Goal: Task Accomplishment & Management: Use online tool/utility

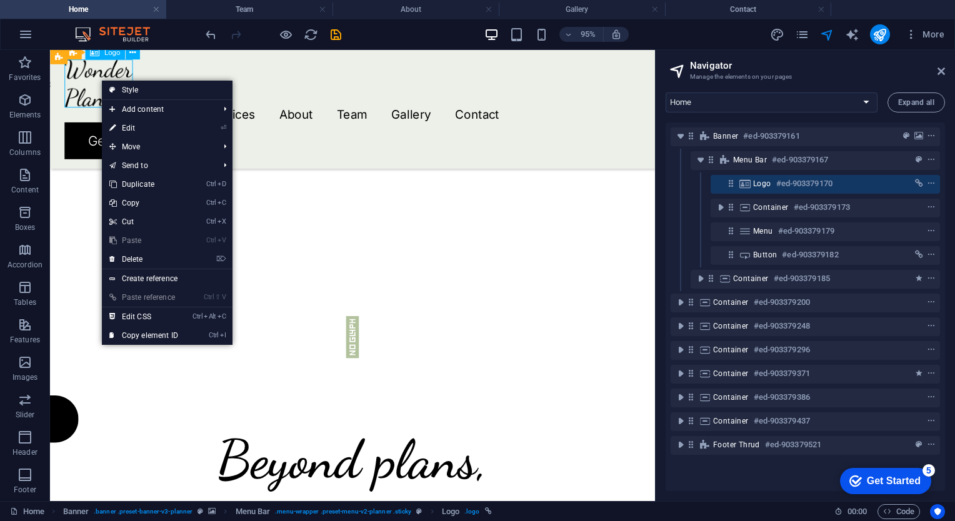
click at [99, 81] on div at bounding box center [368, 85] width 607 height 51
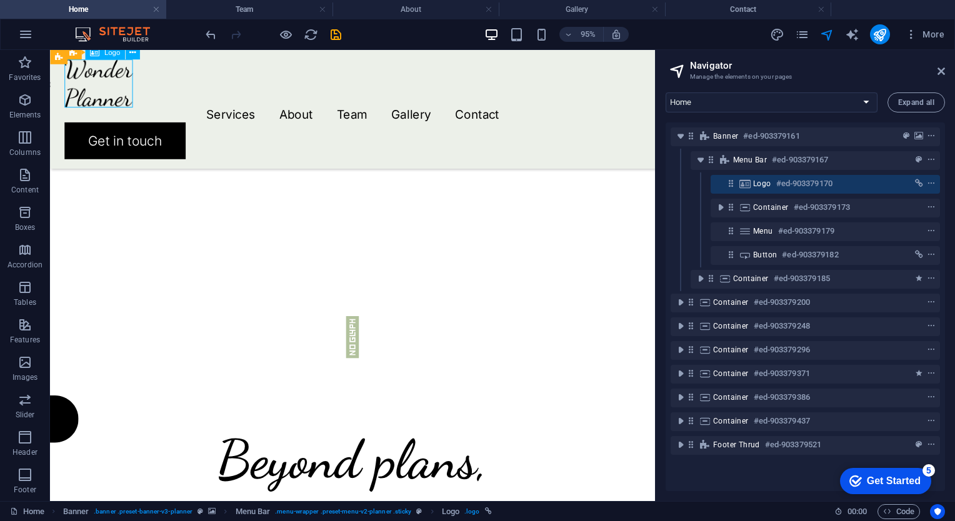
click at [99, 81] on div at bounding box center [368, 85] width 607 height 51
select select "px"
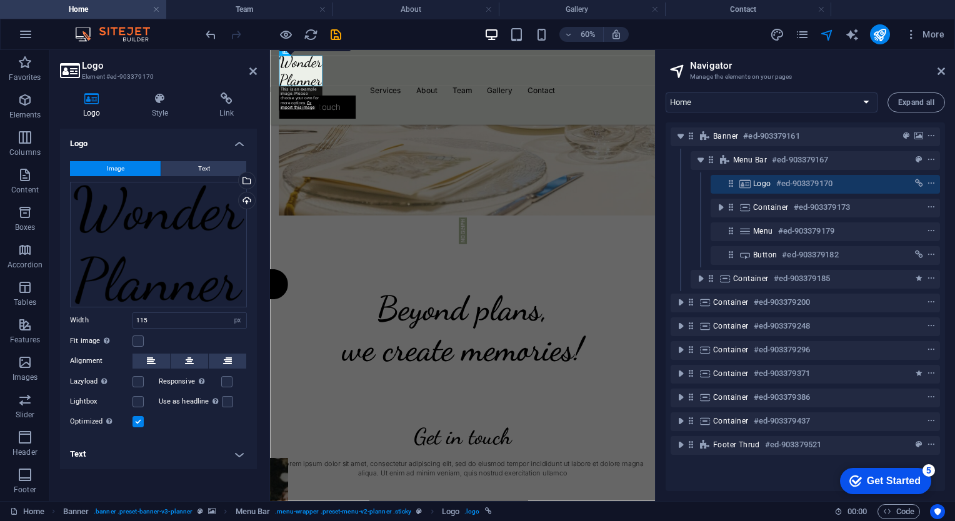
click at [121, 171] on span "Image" at bounding box center [115, 168] width 17 height 15
click at [167, 229] on div "Drag files here, click to choose files or select files from Files or our free s…" at bounding box center [158, 245] width 177 height 126
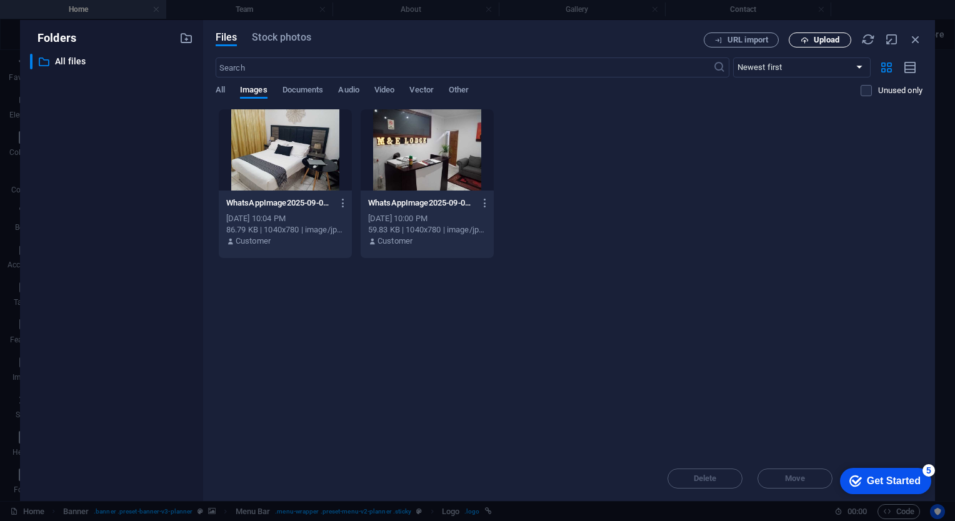
click at [817, 37] on span "Upload" at bounding box center [827, 39] width 26 height 7
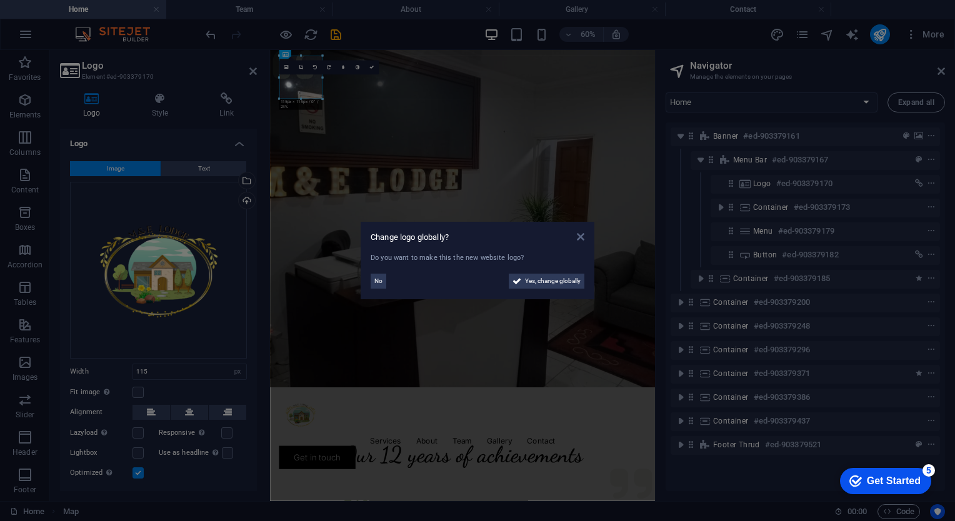
click at [582, 234] on icon at bounding box center [580, 237] width 7 height 10
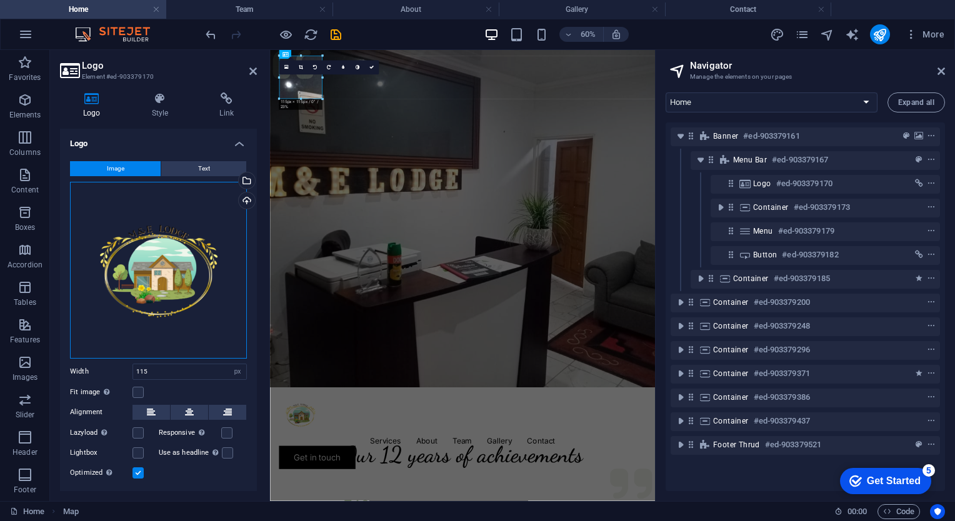
click at [197, 241] on div "Drag files here, click to choose files or select files from Files or our free s…" at bounding box center [158, 270] width 177 height 177
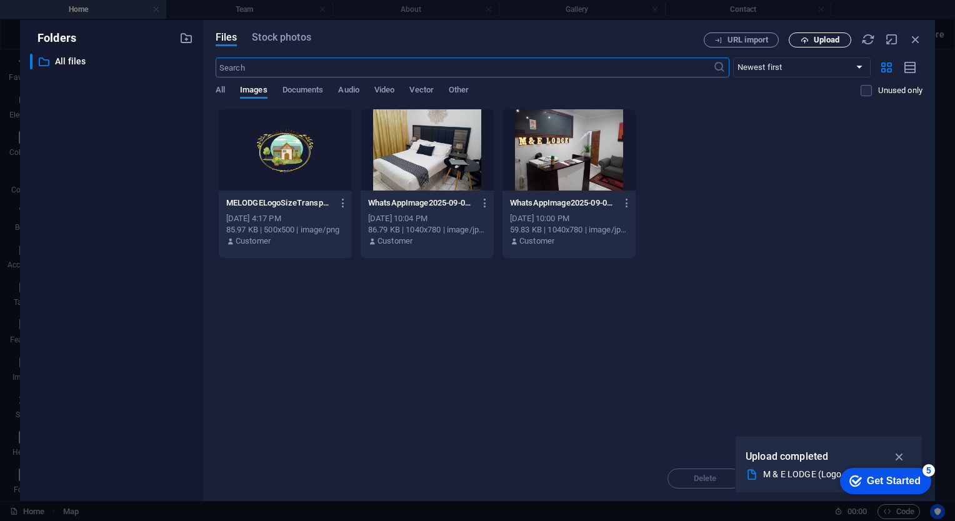
click at [811, 43] on span "Upload" at bounding box center [819, 40] width 51 height 8
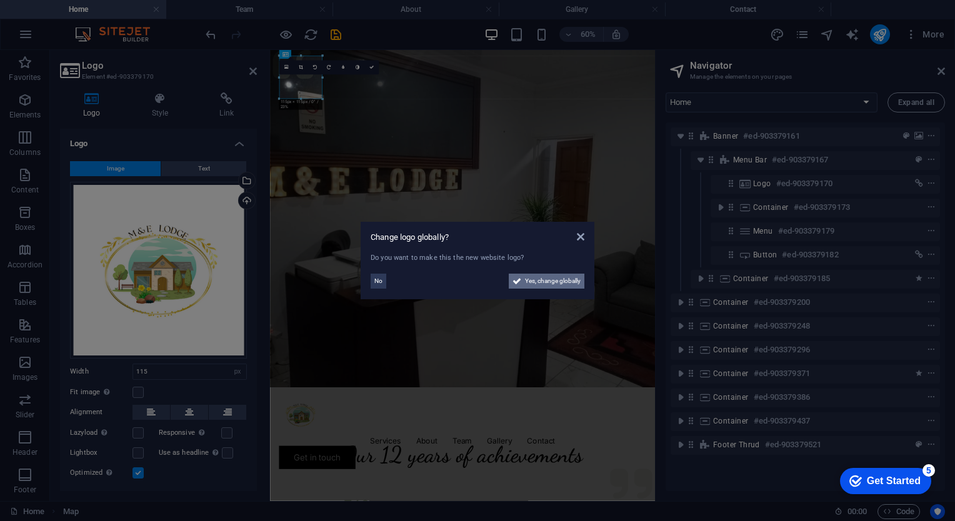
click at [528, 283] on span "Yes, change globally" at bounding box center [553, 281] width 56 height 15
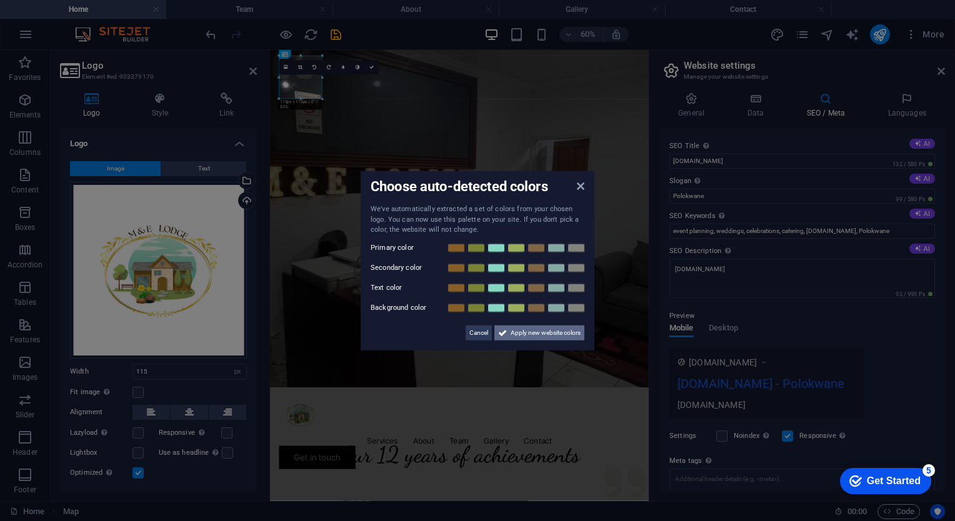
drag, startPoint x: 424, startPoint y: 469, endPoint x: 524, endPoint y: 331, distance: 170.9
click at [524, 331] on span "Apply new website colors" at bounding box center [546, 332] width 70 height 15
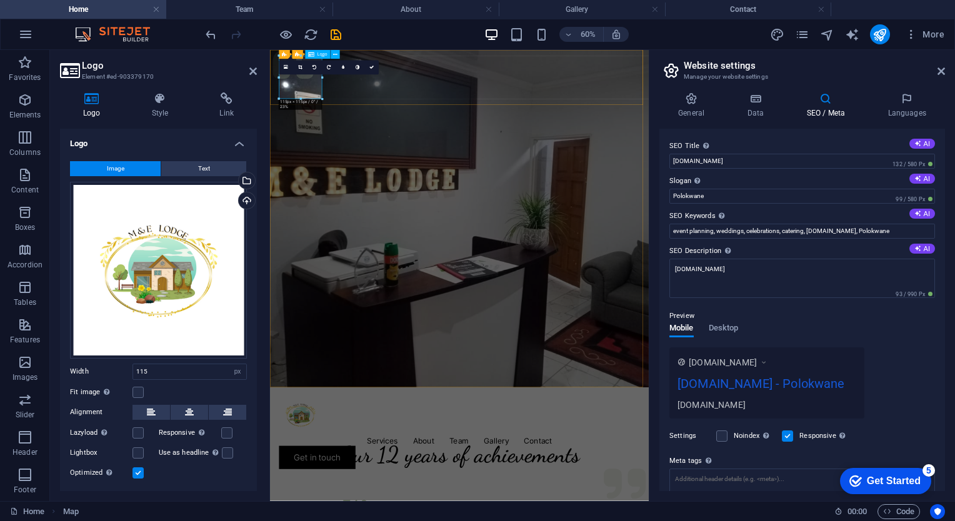
click at [299, 69] on icon at bounding box center [300, 68] width 4 height 4
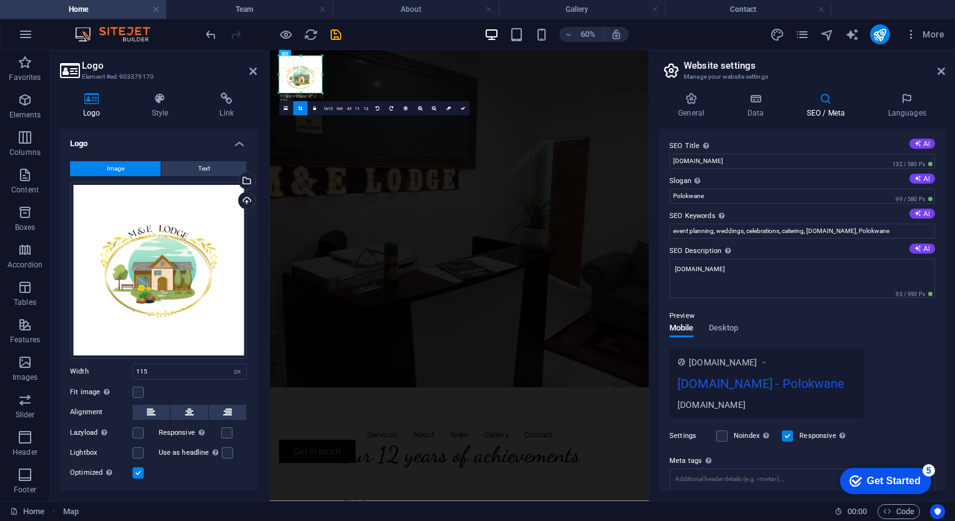
drag, startPoint x: 300, startPoint y: 99, endPoint x: 301, endPoint y: 89, distance: 10.0
click at [301, 89] on div "180 170 160 150 140 130 120 110 100 90 80 70 60 50 40 30 20 10 0 -10 -20 -30 -4…" at bounding box center [300, 74] width 43 height 37
drag, startPoint x: 322, startPoint y: 73, endPoint x: 316, endPoint y: 74, distance: 6.9
click at [316, 74] on div "180 170 160 150 140 130 120 110 100 90 80 70 60 50 40 30 20 10 0 -10 -20 -30 -4…" at bounding box center [298, 74] width 39 height 37
drag, startPoint x: 298, startPoint y: 56, endPoint x: 297, endPoint y: 65, distance: 8.8
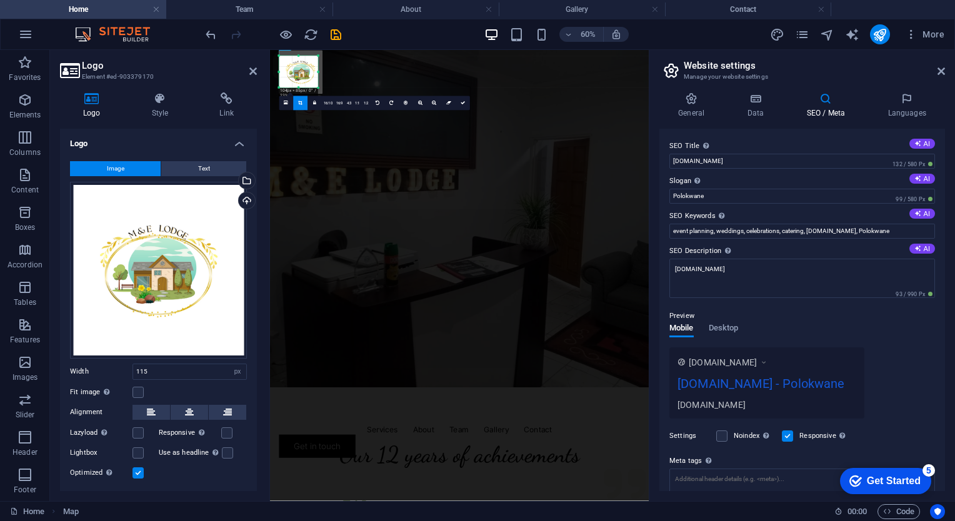
click at [297, 65] on div "180 170 160 150 140 130 120 110 100 90 80 70 60 50 40 30 20 10 0 -10 -20 -30 -4…" at bounding box center [298, 72] width 39 height 32
click at [282, 75] on div "180 170 160 150 140 130 120 110 100 90 80 70 60 50 40 30 20 10 0 -10 -20 -30 -4…" at bounding box center [297, 72] width 36 height 32
click at [298, 104] on icon at bounding box center [300, 103] width 4 height 4
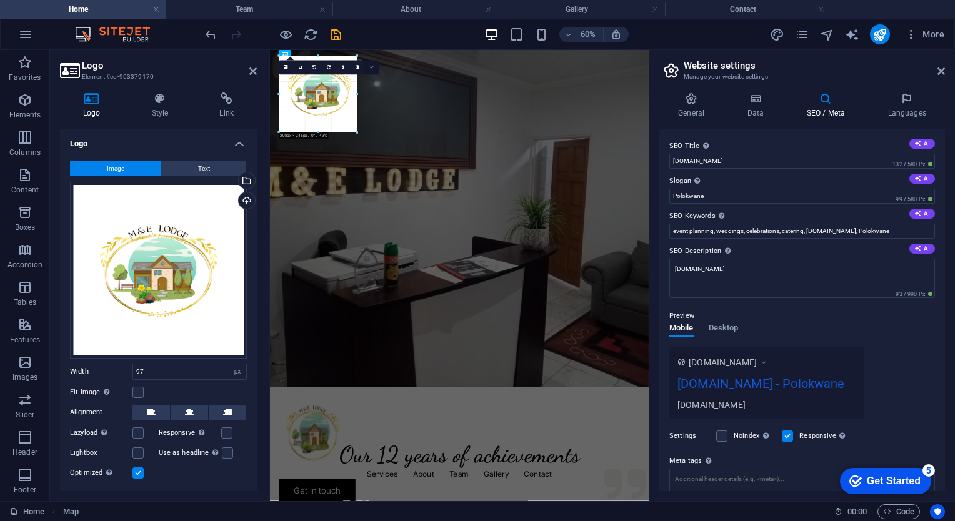
drag, startPoint x: 83, startPoint y: 81, endPoint x: 364, endPoint y: 73, distance: 281.3
type input "173"
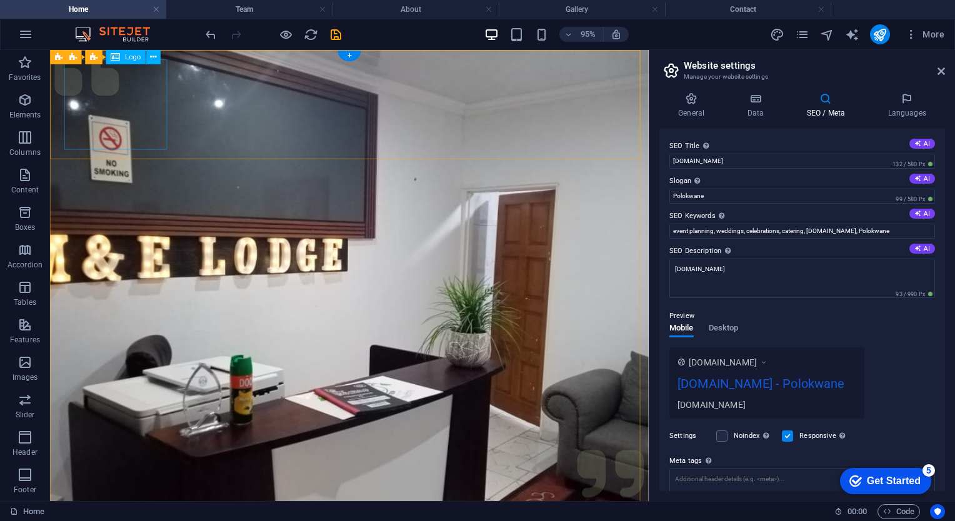
select select "px"
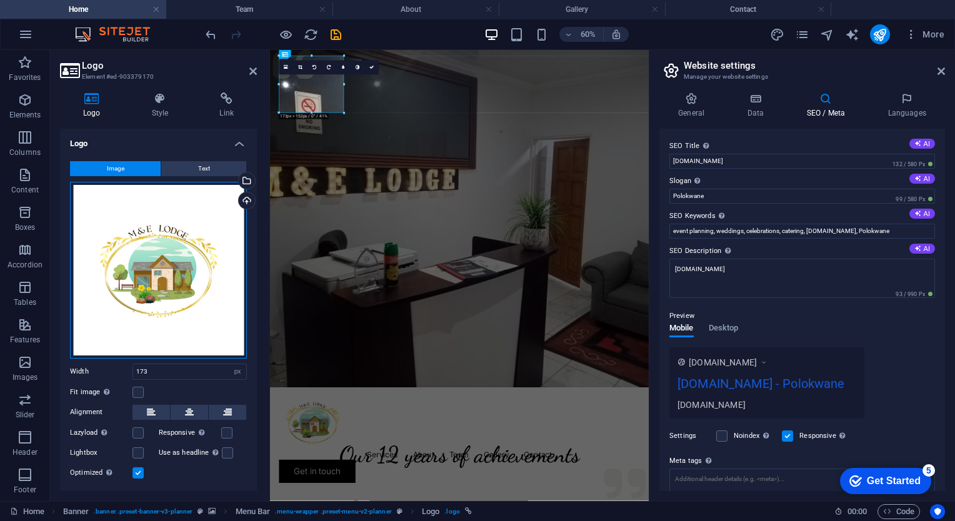
click at [137, 261] on div "Drag files here, click to choose files or select files from Files or our free s…" at bounding box center [158, 270] width 177 height 177
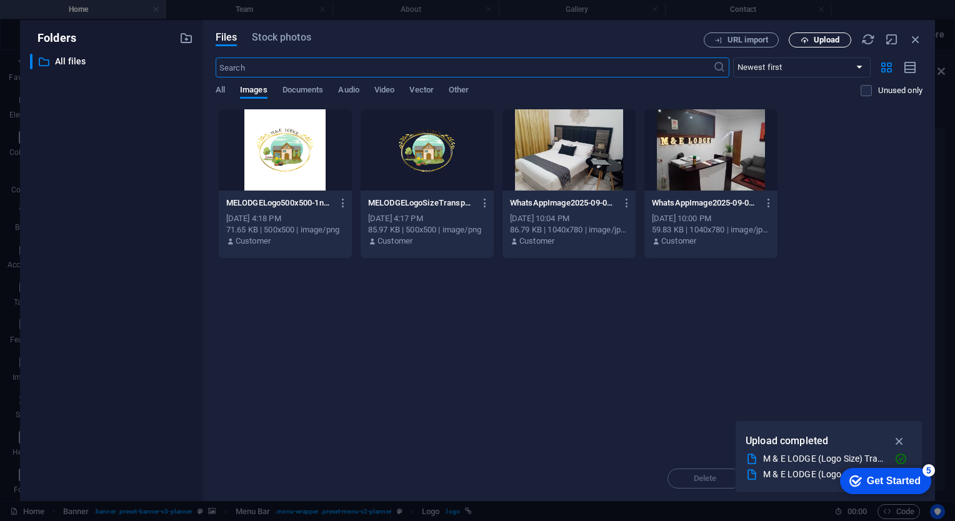
click at [830, 44] on button "Upload" at bounding box center [820, 39] width 62 height 15
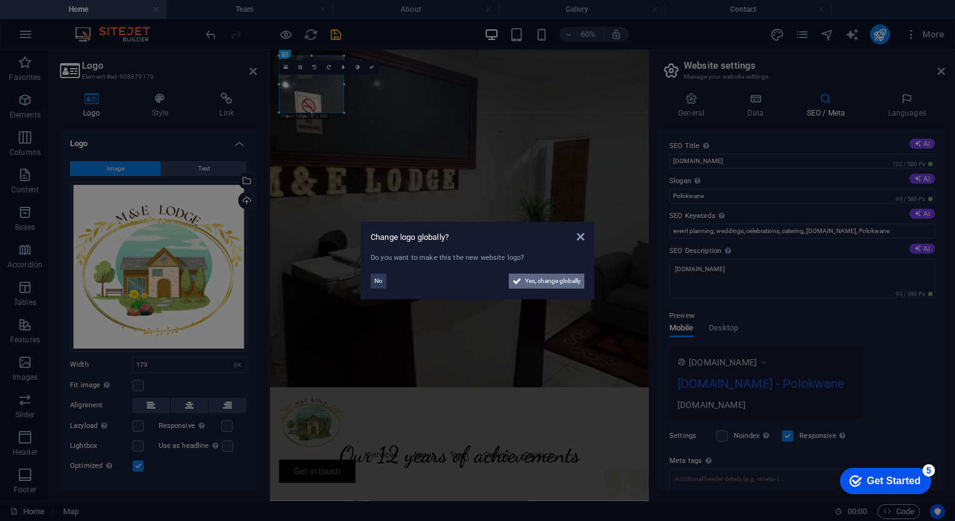
click at [530, 282] on span "Yes, change globally" at bounding box center [553, 281] width 56 height 15
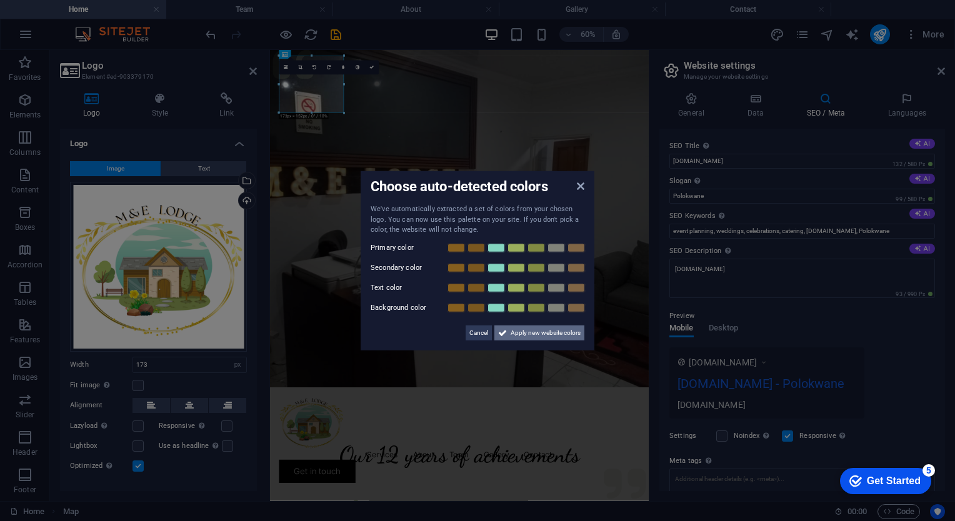
click at [532, 330] on span "Apply new website colors" at bounding box center [546, 332] width 70 height 15
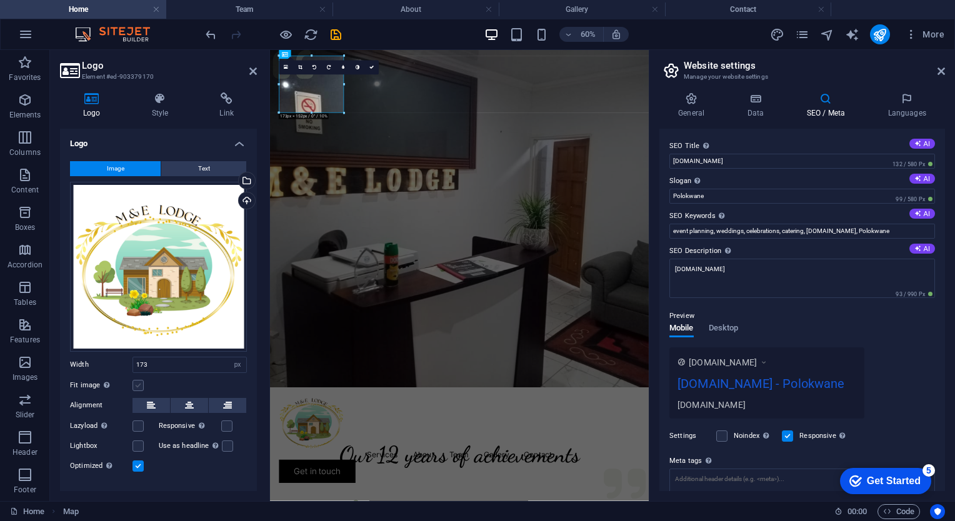
click at [138, 381] on label at bounding box center [137, 385] width 11 height 11
click at [0, 0] on input "Fit image Automatically fit image to a fixed width and height" at bounding box center [0, 0] width 0 height 0
click at [387, 67] on icon at bounding box center [386, 68] width 4 height 4
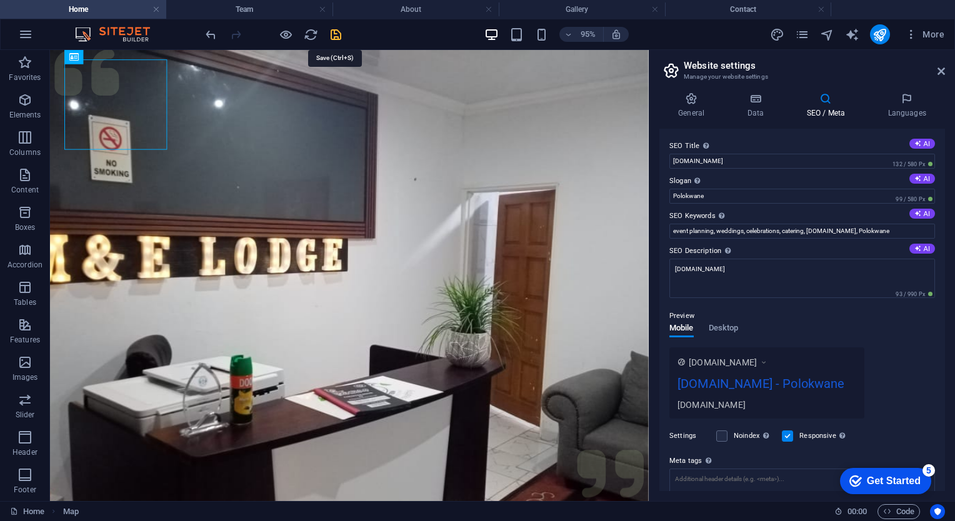
click at [334, 37] on icon "save" at bounding box center [336, 34] width 14 height 14
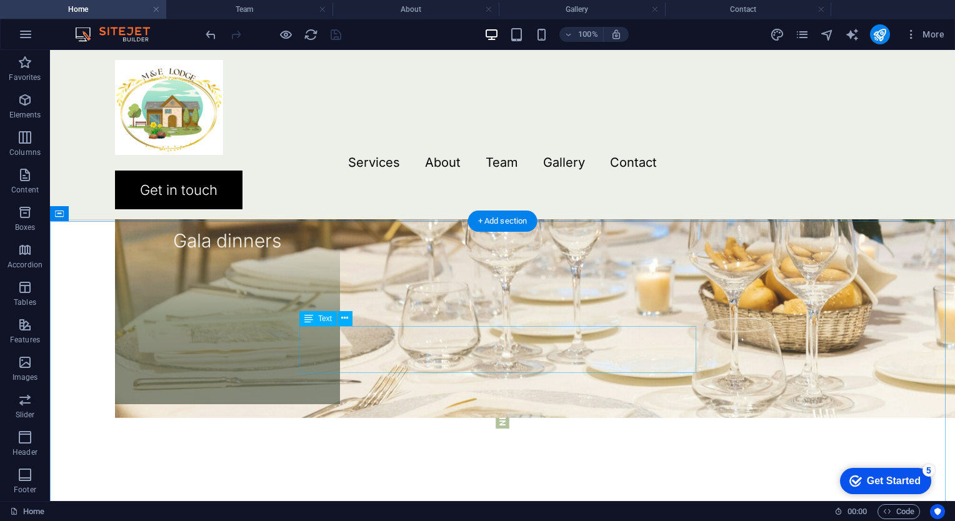
scroll to position [1875, 0]
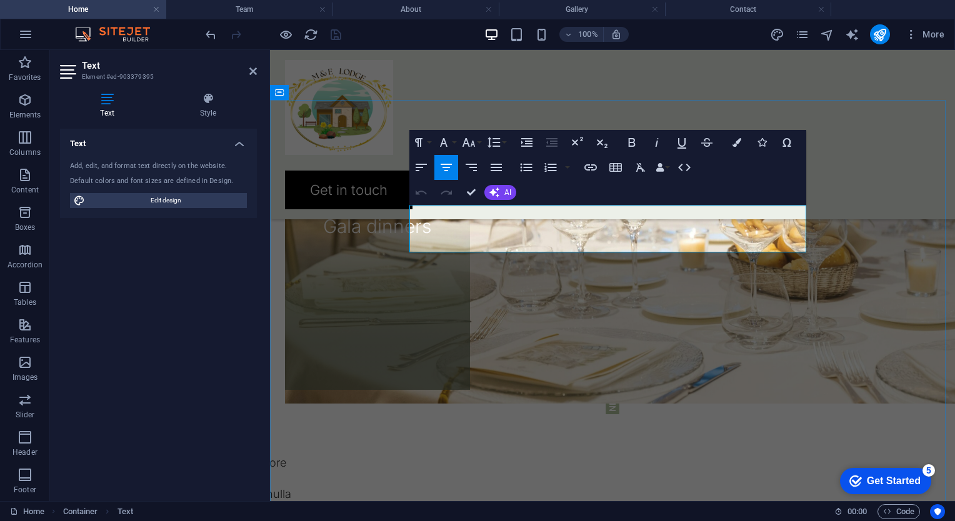
click at [847, 39] on icon "text_generator" at bounding box center [852, 34] width 14 height 14
select select "English"
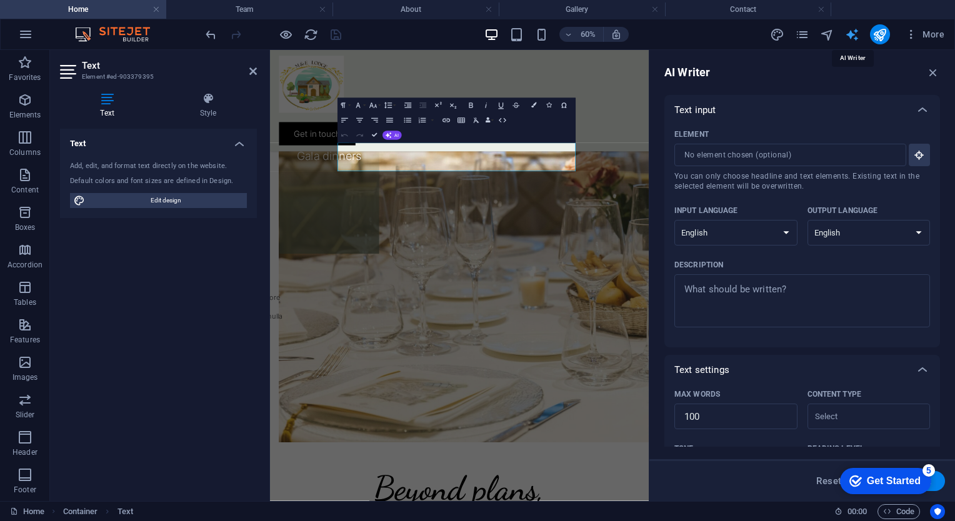
scroll to position [1952, 0]
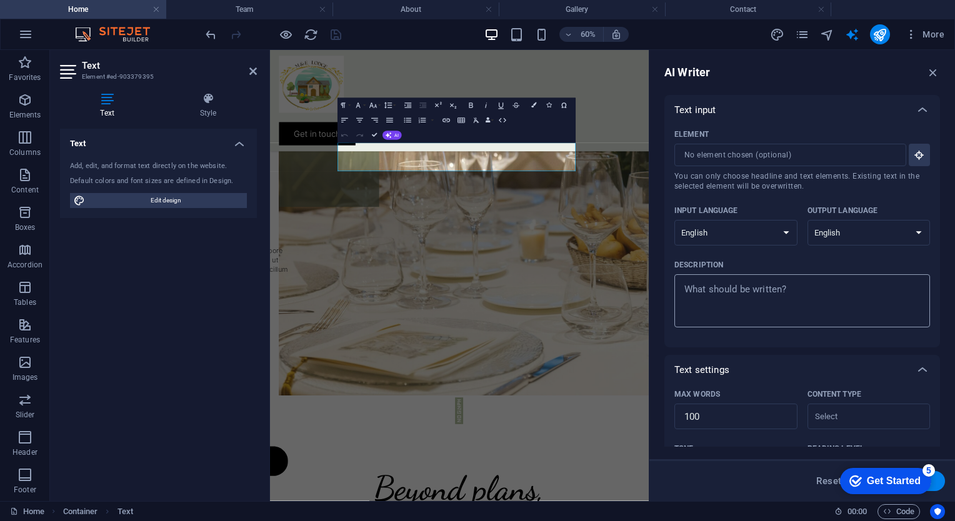
type textarea "x"
click at [733, 291] on textarea "Description x ​" at bounding box center [802, 301] width 243 height 41
type textarea "W"
type textarea "x"
type textarea "We"
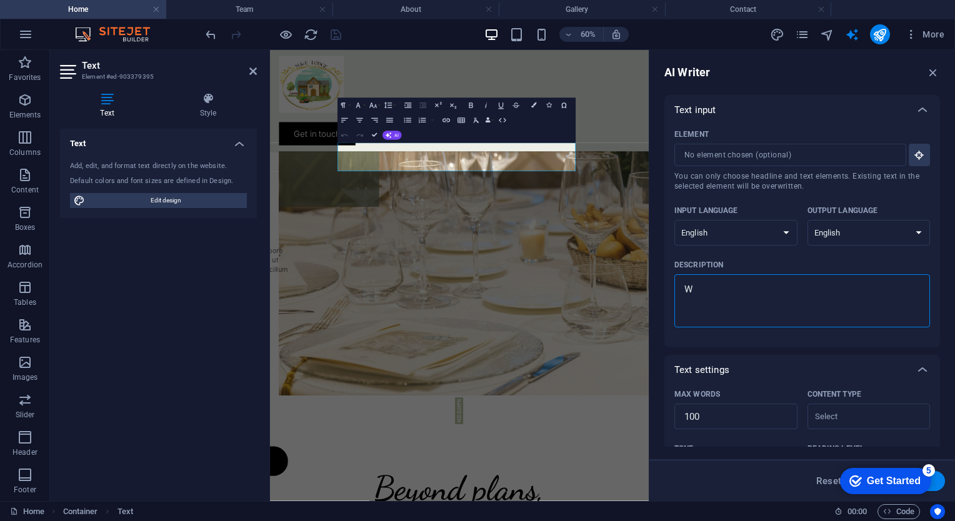
type textarea "x"
type textarea "We"
type textarea "x"
type textarea "We o"
type textarea "x"
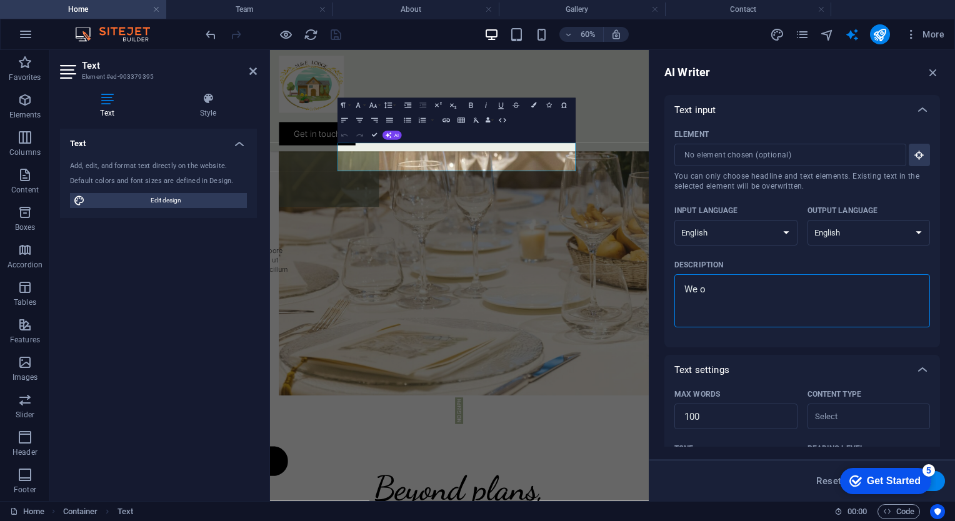
type textarea "We of"
type textarea "x"
type textarea "We off"
type textarea "x"
type textarea "We offe"
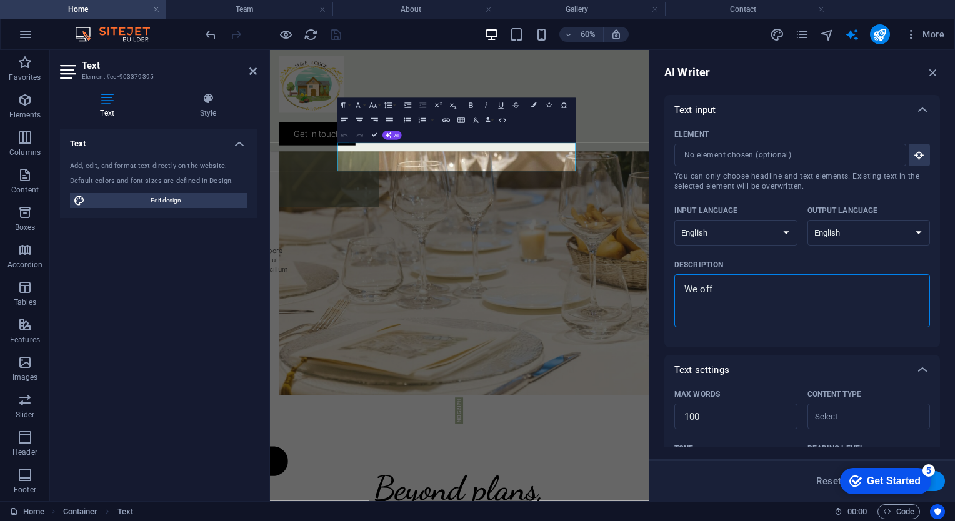
type textarea "x"
type textarea "We offer"
type textarea "x"
type textarea "We offerv"
type textarea "x"
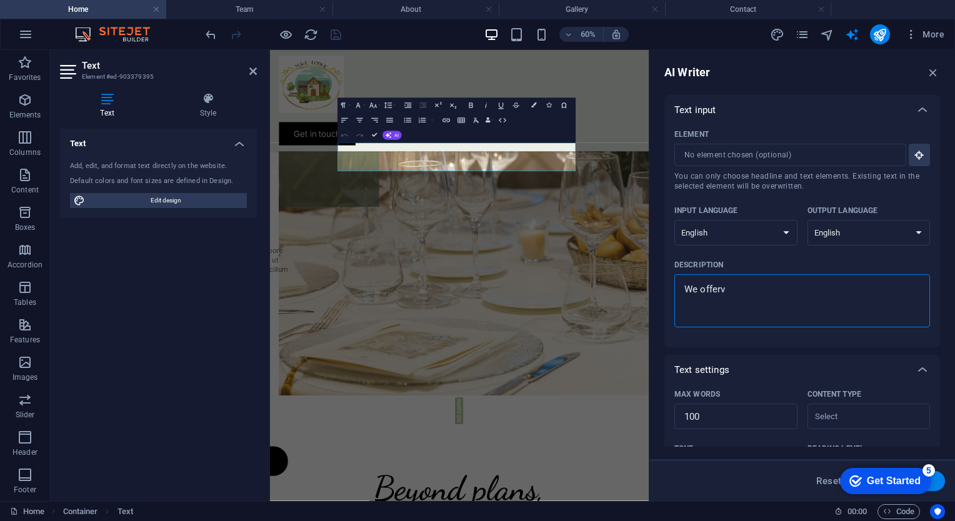
type textarea "We offer"
type textarea "x"
type textarea "We offe"
type textarea "x"
type textarea "We off"
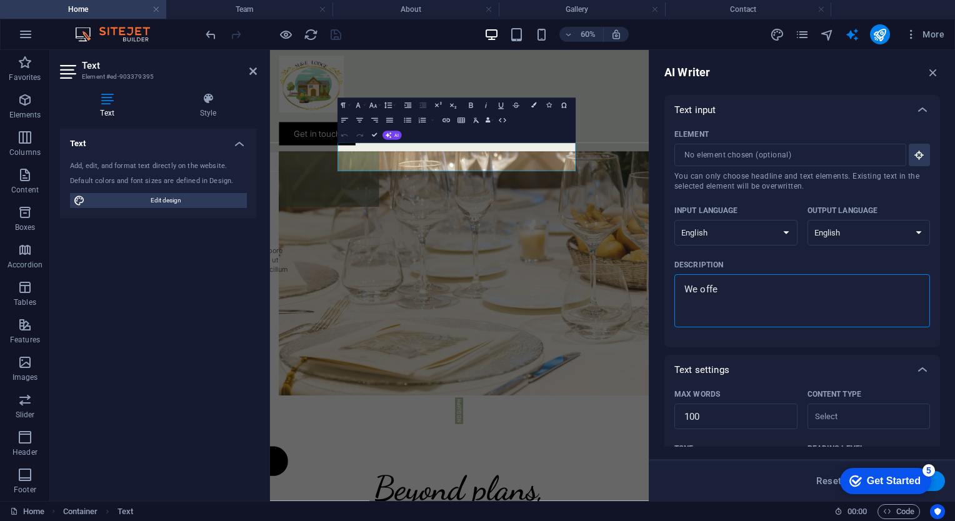
type textarea "x"
type textarea "We of"
type textarea "x"
type textarea "We o"
type textarea "x"
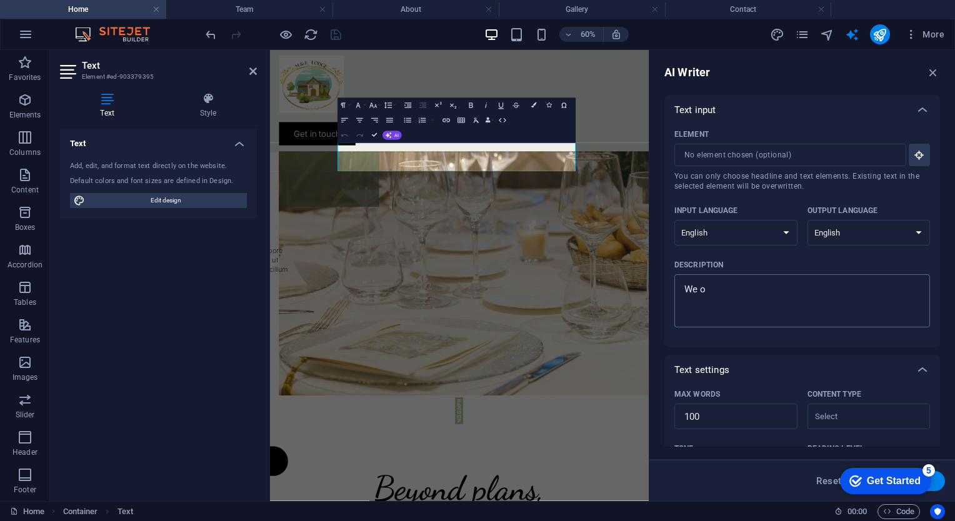
type textarea "We"
type textarea "x"
type textarea "We"
type textarea "x"
type textarea "W"
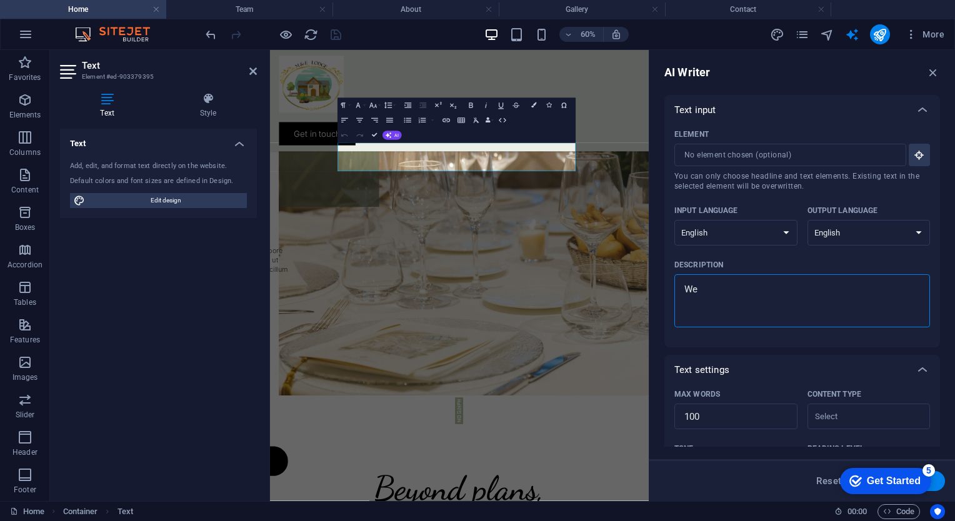
type textarea "x"
type textarea "C"
type textarea "x"
type textarea "Co"
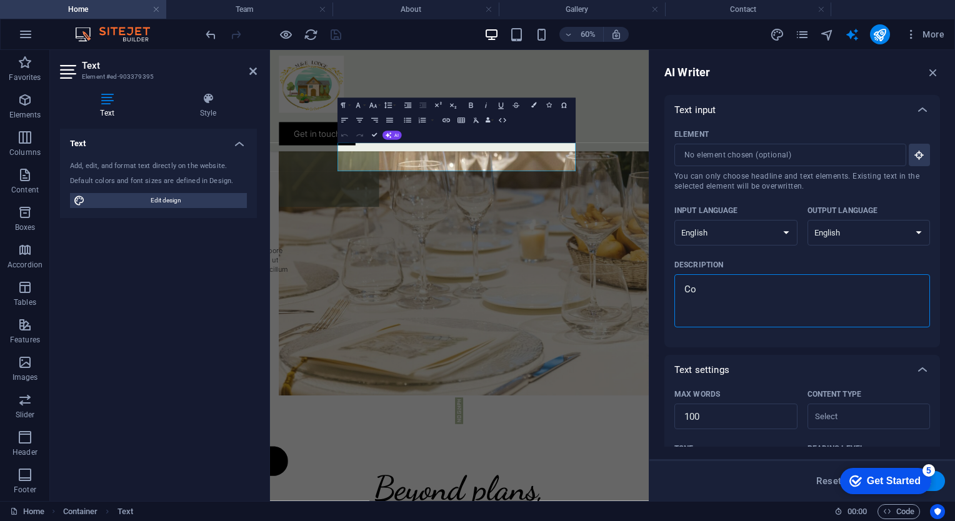
type textarea "x"
type textarea "Com"
type textarea "x"
type textarea "Comf"
type textarea "x"
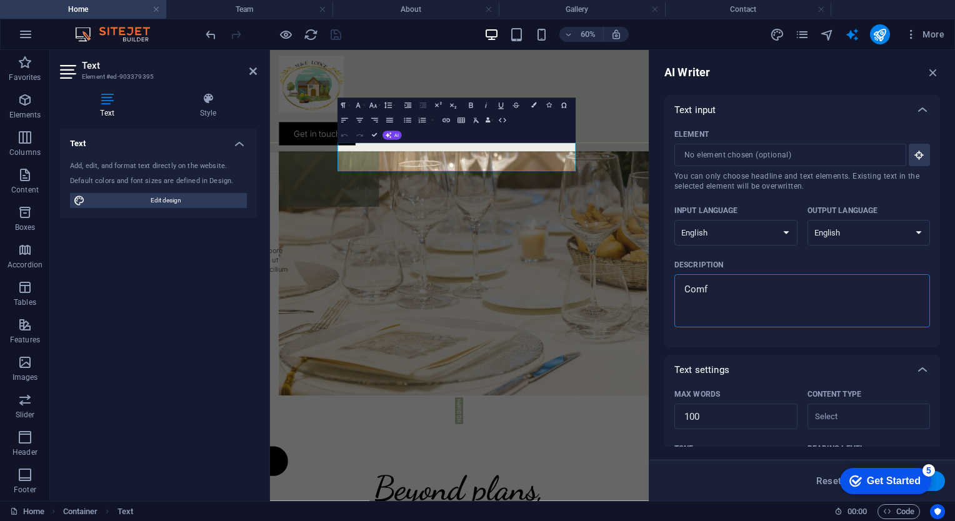
type textarea "Comfo"
type textarea "x"
type textarea "Comfor"
type textarea "x"
type textarea "Comfort"
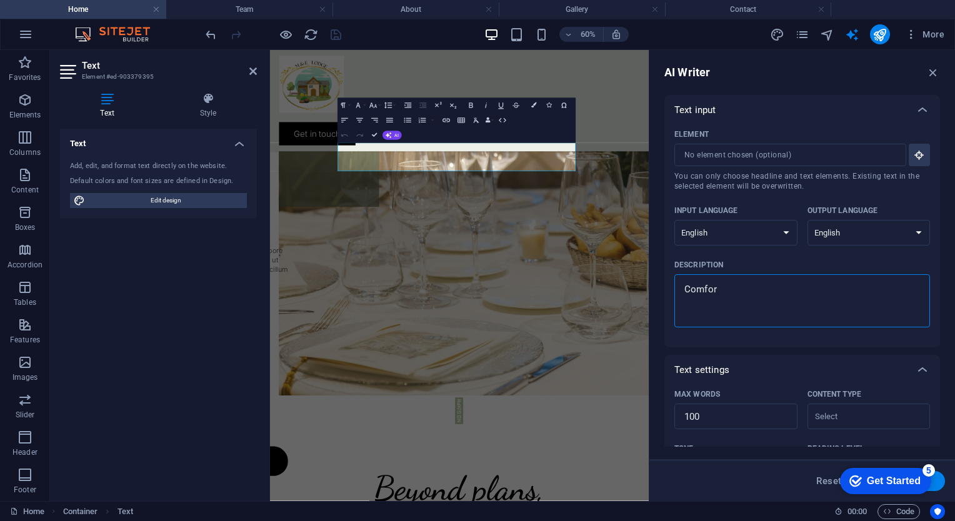
type textarea "x"
type textarea "Comforta"
type textarea "x"
type textarea "Comfortab"
type textarea "x"
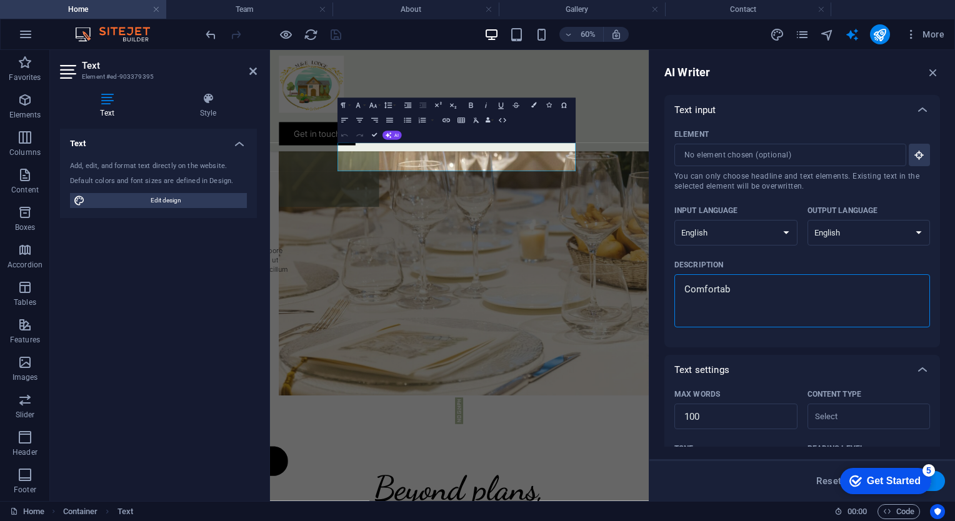
type textarea "Comfortabl"
type textarea "x"
type textarea "Comfortable"
type textarea "x"
type textarea "Comfortable"
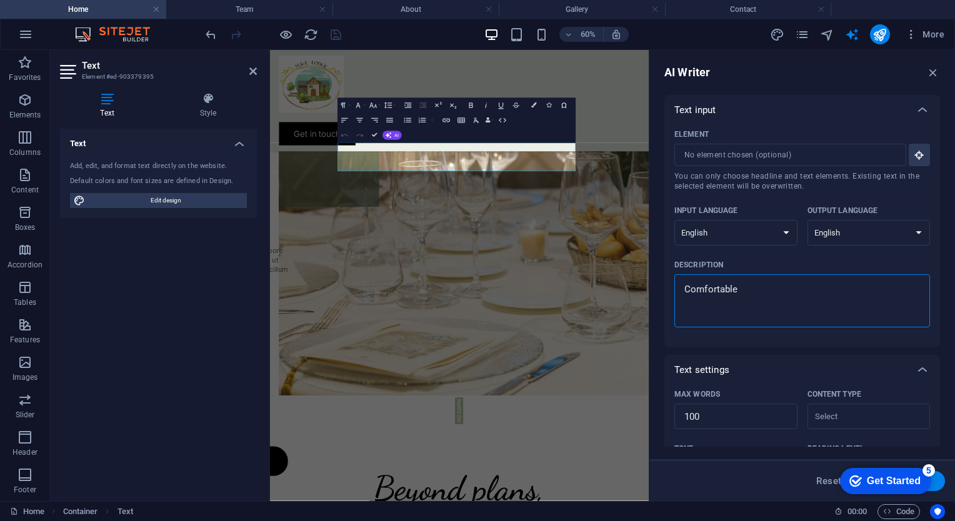
type textarea "x"
type textarea "Comfortable b"
type textarea "x"
type textarea "Comfortable be"
type textarea "x"
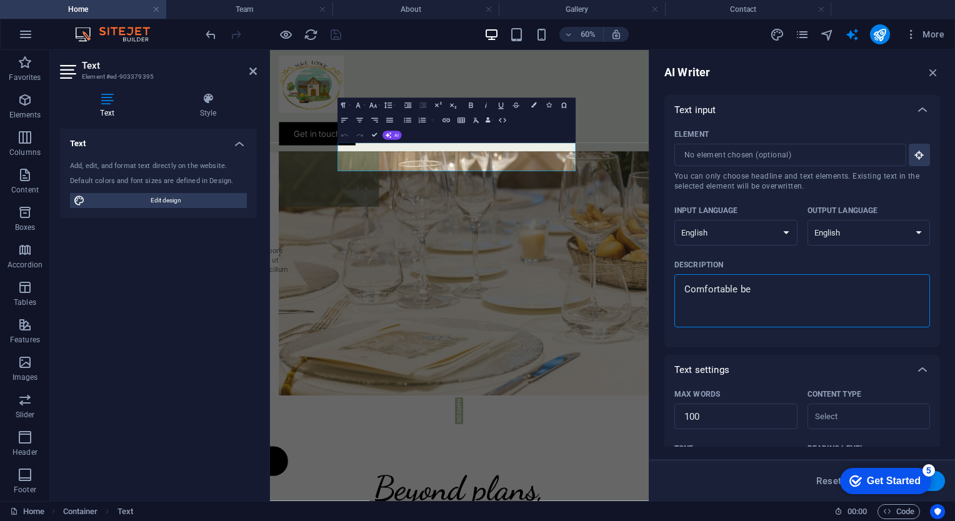
type textarea "Comfortable bed"
type textarea "x"
type textarea "Comfortable bedd"
type textarea "x"
type textarea "Comfortable beddi"
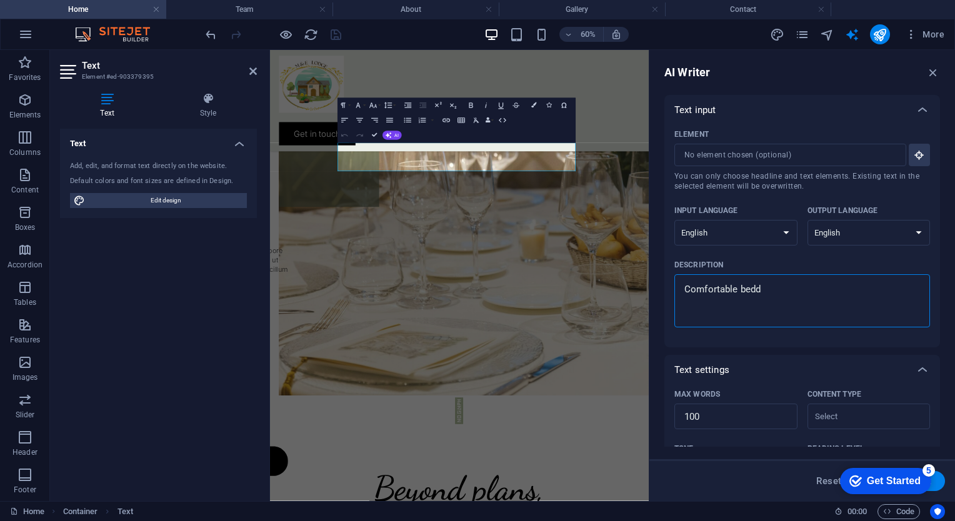
type textarea "x"
type textarea "Comfortable beddin"
type textarea "x"
type textarea "Comfortable bedding"
type textarea "x"
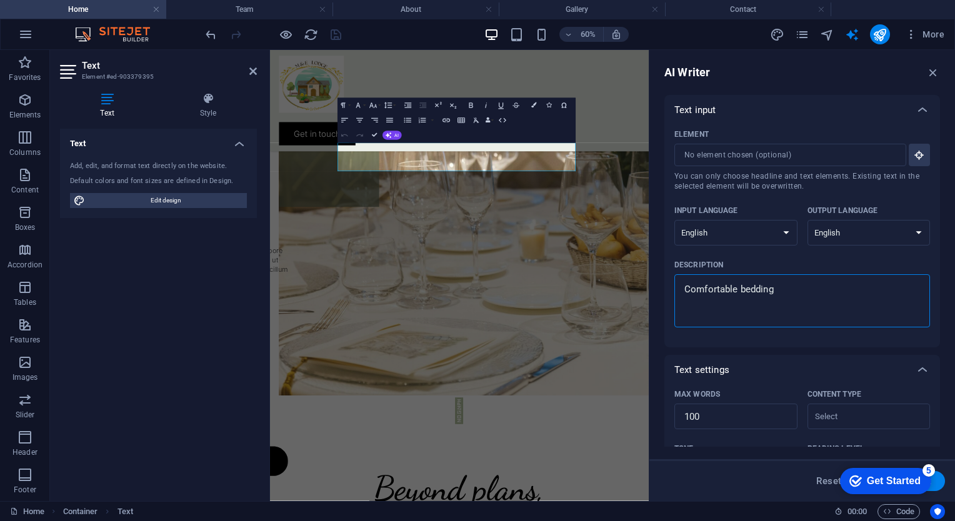
type textarea "Comfortable bedding"
type textarea "x"
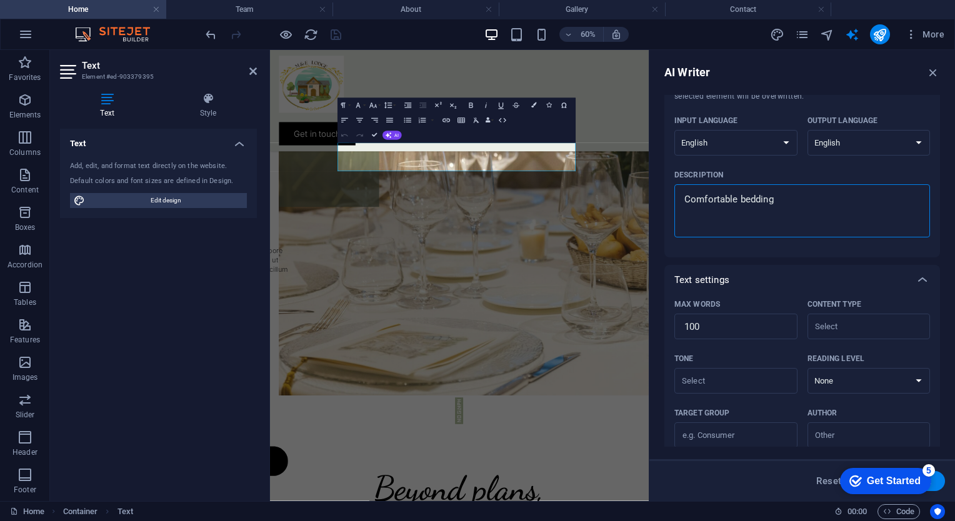
scroll to position [187, 0]
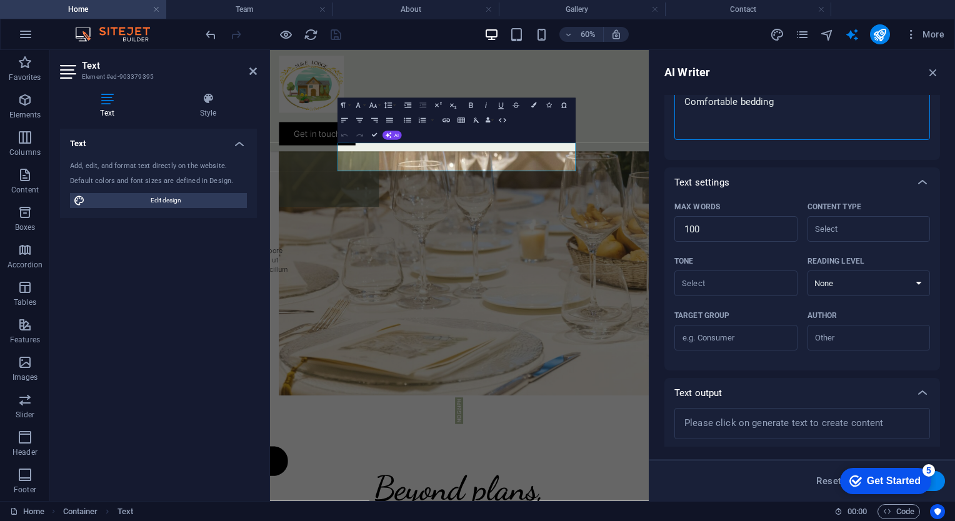
type textarea "Comfortable bedding"
click at [944, 484] on button "Generate text" at bounding box center [901, 481] width 87 height 20
type textarea "x"
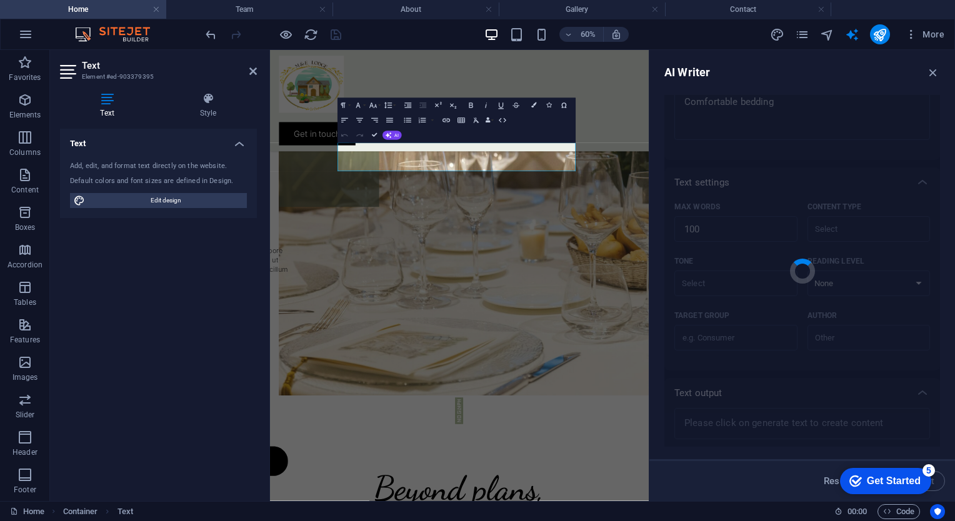
type textarea "x"
type textarea "Transform your sleep experience with our selection of comfortable bedding. Desi…"
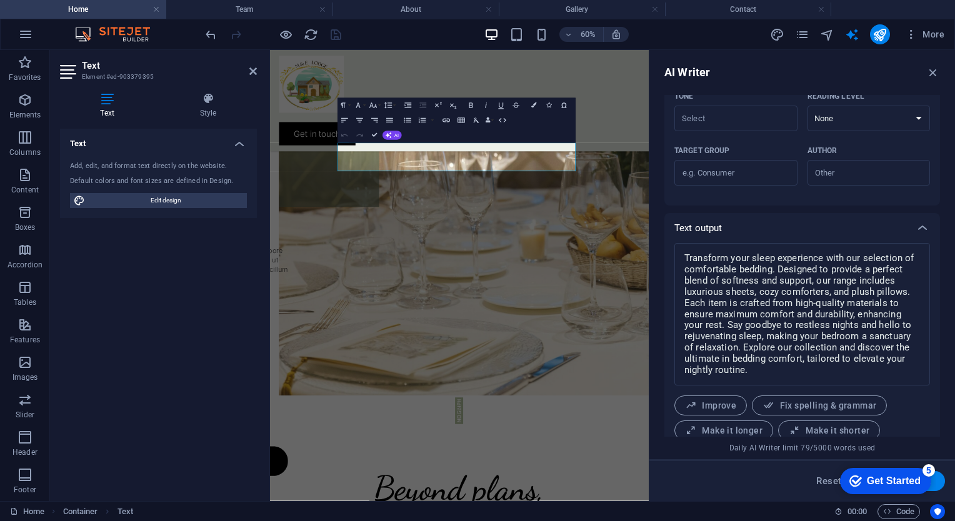
scroll to position [396, 0]
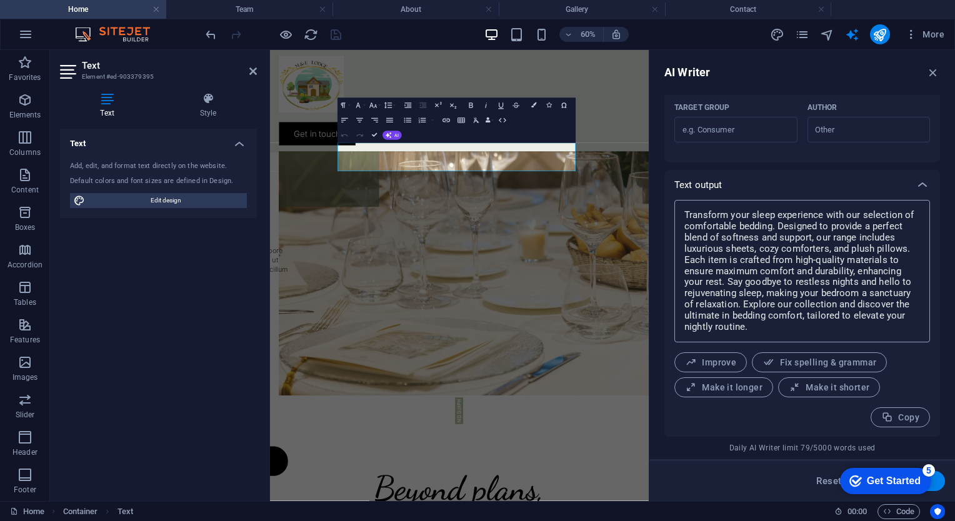
type textarea "x"
drag, startPoint x: 756, startPoint y: 327, endPoint x: 674, endPoint y: 211, distance: 141.7
click at [674, 211] on div "Transform your sleep experience with our selection of comfortable bedding. Desi…" at bounding box center [802, 271] width 256 height 142
click at [755, 326] on textarea "Transform your sleep experience with our selection of comfortable bedding. Desi…" at bounding box center [802, 271] width 243 height 130
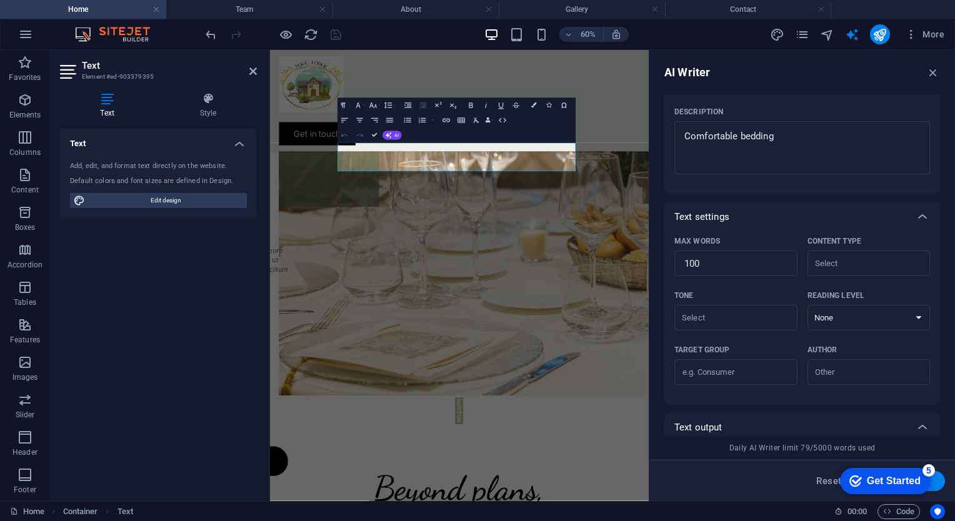
scroll to position [146, 0]
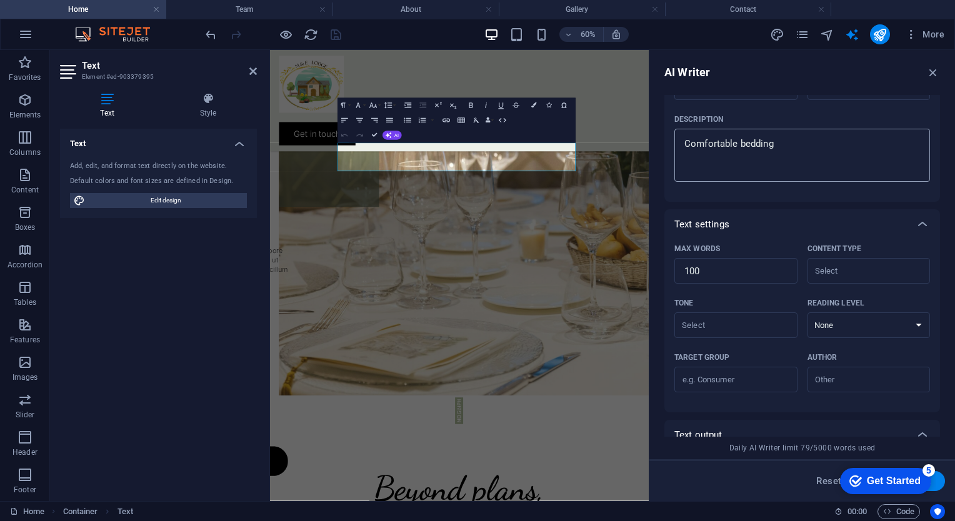
type textarea "x"
click at [782, 147] on textarea "Comfortable bedding" at bounding box center [802, 155] width 243 height 41
type textarea "Comfortable beddin"
type textarea "x"
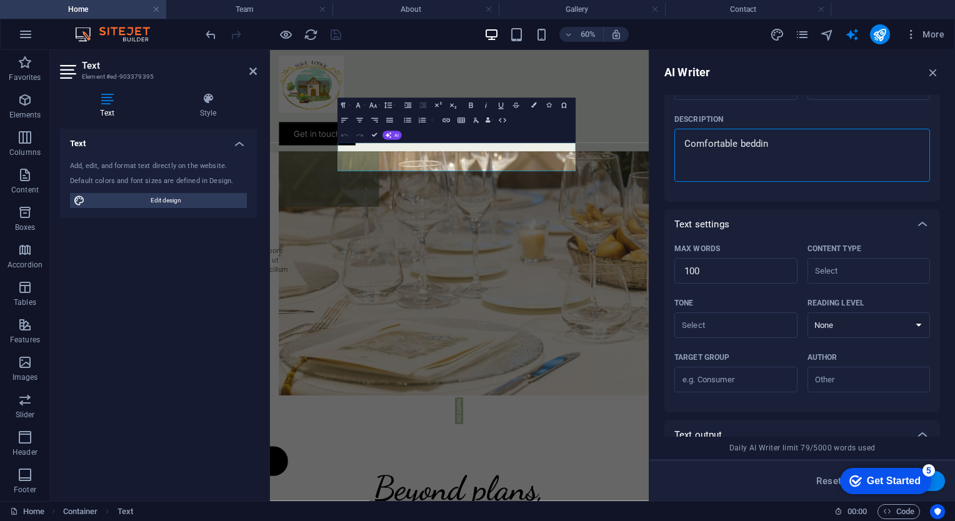
type textarea "Comfortable beddi"
type textarea "x"
type textarea "Comfortable bedd"
type textarea "x"
type textarea "Comfortable bed"
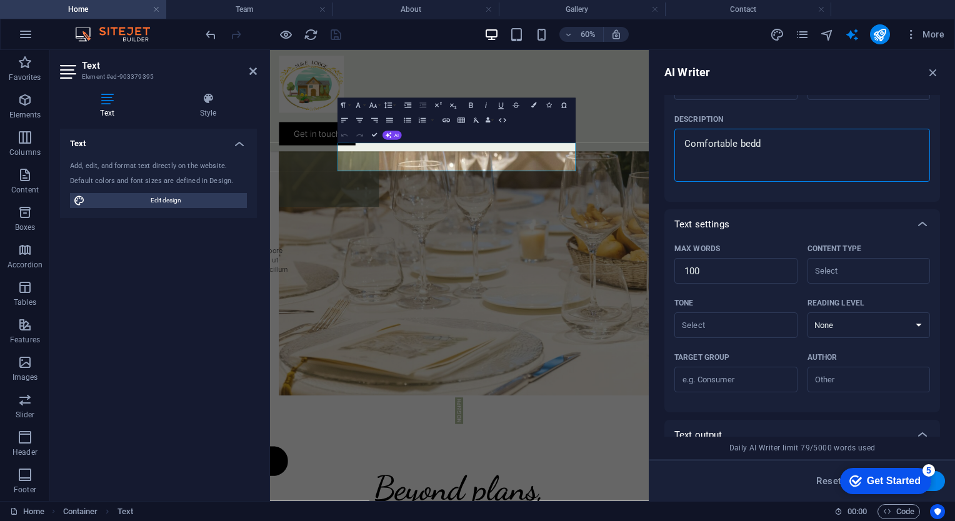
type textarea "x"
type textarea "Comfortable be"
type textarea "x"
type textarea "Comfortable b"
type textarea "x"
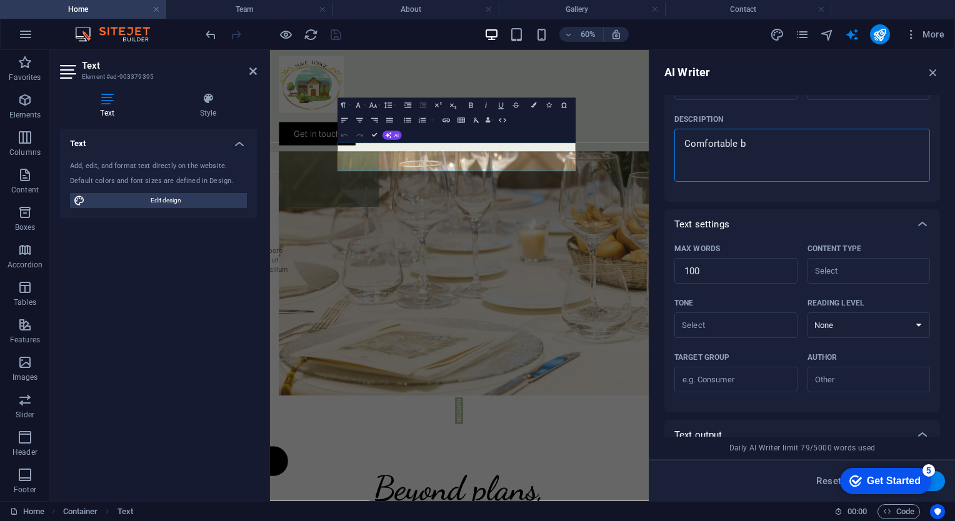
type textarea "Comfortable"
type textarea "x"
type textarea "Comfortable a"
type textarea "x"
type textarea "Comfortable an"
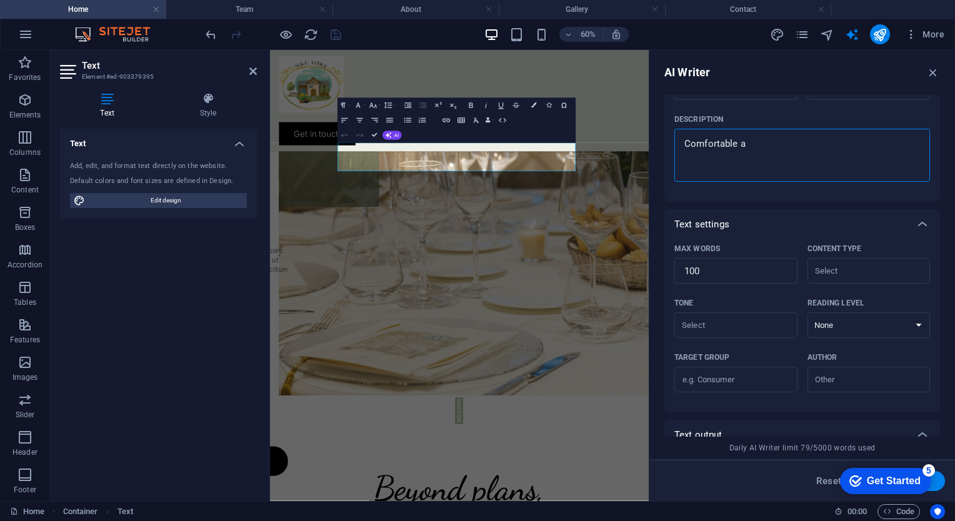
type textarea "x"
type textarea "Comfortable and"
type textarea "x"
type textarea "Comfortable and"
type textarea "x"
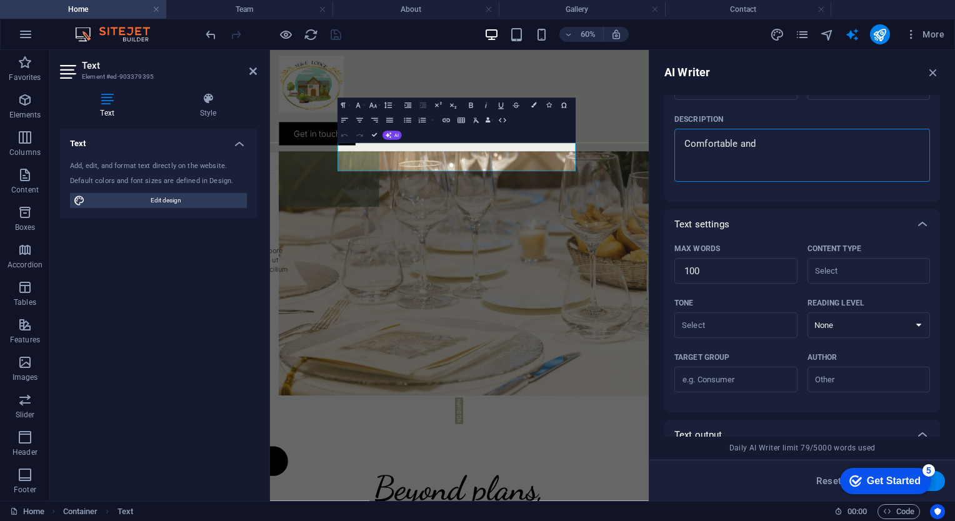
type textarea "Comfortable and"
type textarea "x"
type textarea "Comfortable an"
type textarea "x"
type textarea "Comfortable a"
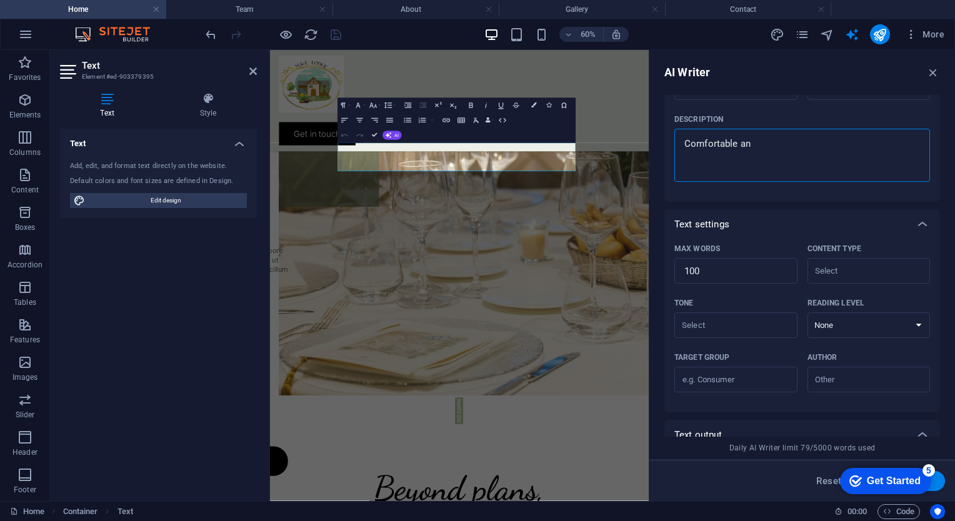
type textarea "x"
type textarea "Comfortable"
type textarea "x"
type textarea "Comfortable b"
type textarea "x"
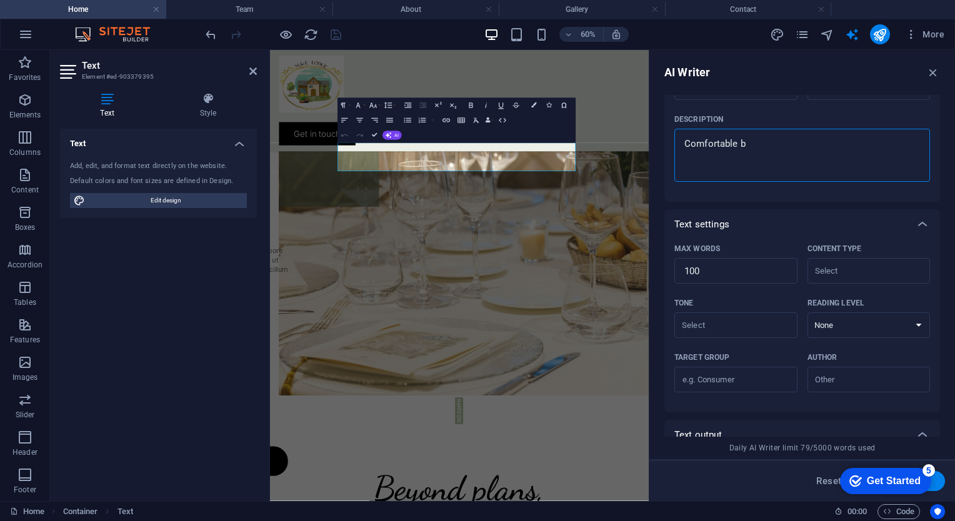
type textarea "Comfortable be"
type textarea "x"
type textarea "Comfortable bed"
type textarea "x"
type textarea "Comfortable beds"
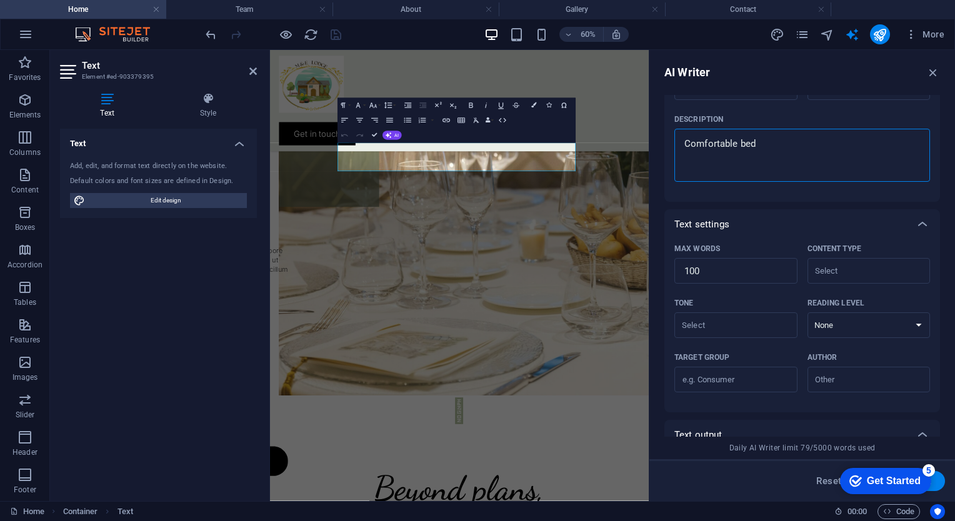
type textarea "x"
type textarea "Comfortable beds"
type textarea "x"
type textarea "Comfortable beds t"
type textarea "x"
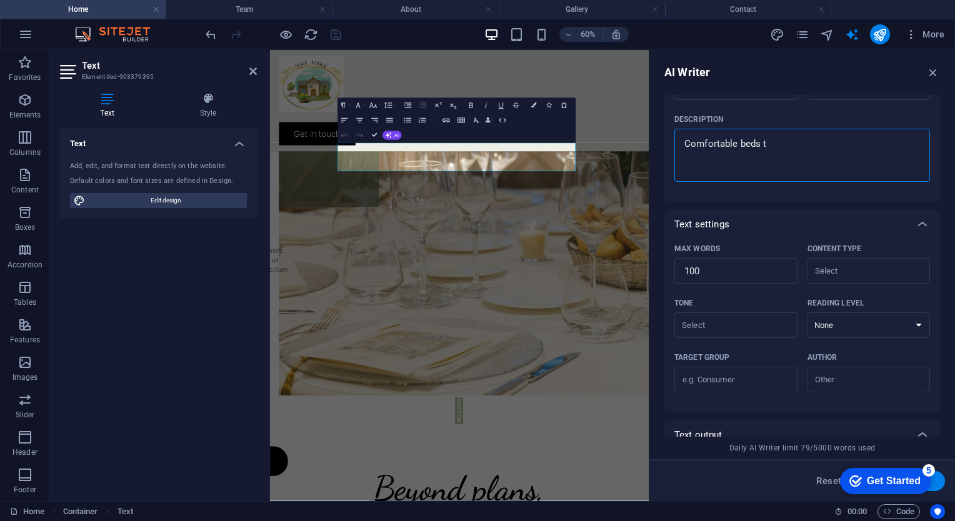
type textarea "Comfortable beds to"
type textarea "x"
type textarea "Comfortable beds to"
type textarea "x"
type textarea "Comfortable beds to r"
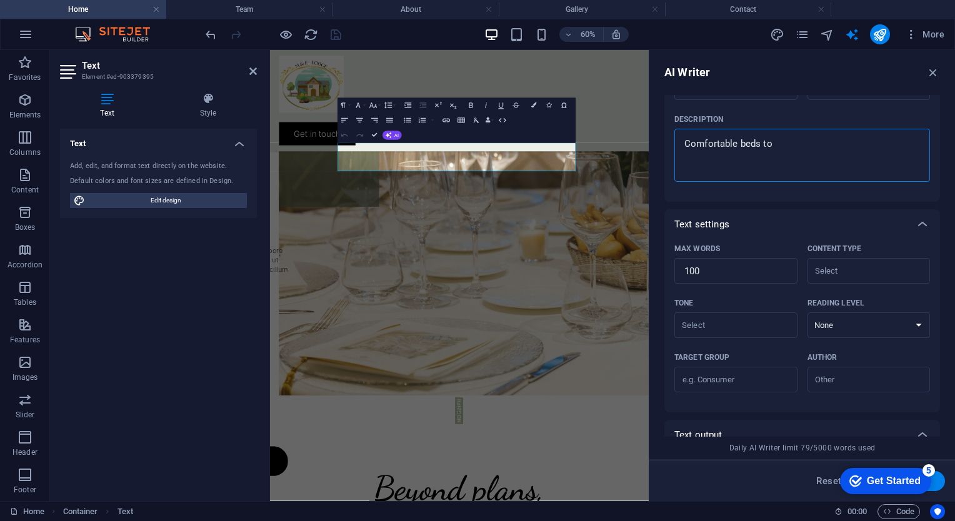
type textarea "x"
type textarea "Comfortable beds to"
type textarea "x"
type textarea "Comfortable beds to r"
type textarea "x"
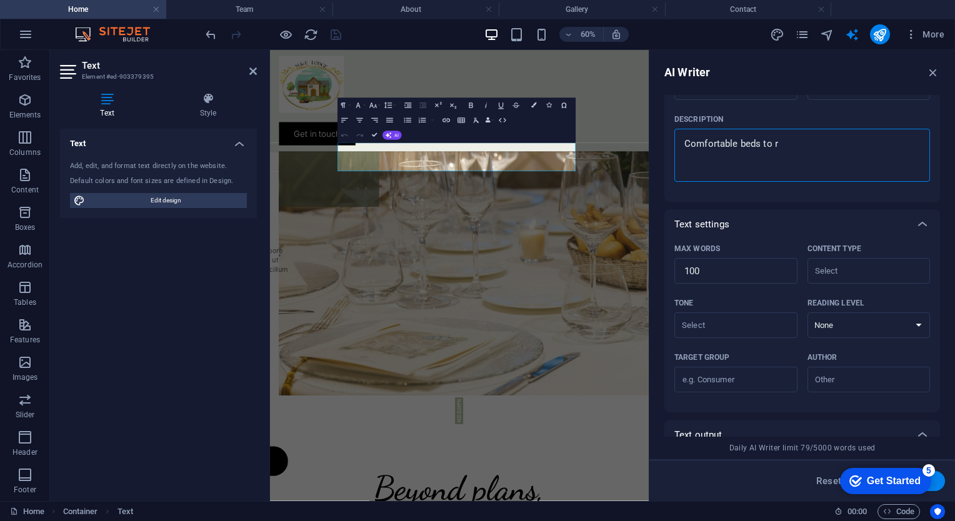
type textarea "Comfortable beds to re"
type textarea "x"
type textarea "Comfortable beds to res"
type textarea "x"
type textarea "Comfortable beds to rest"
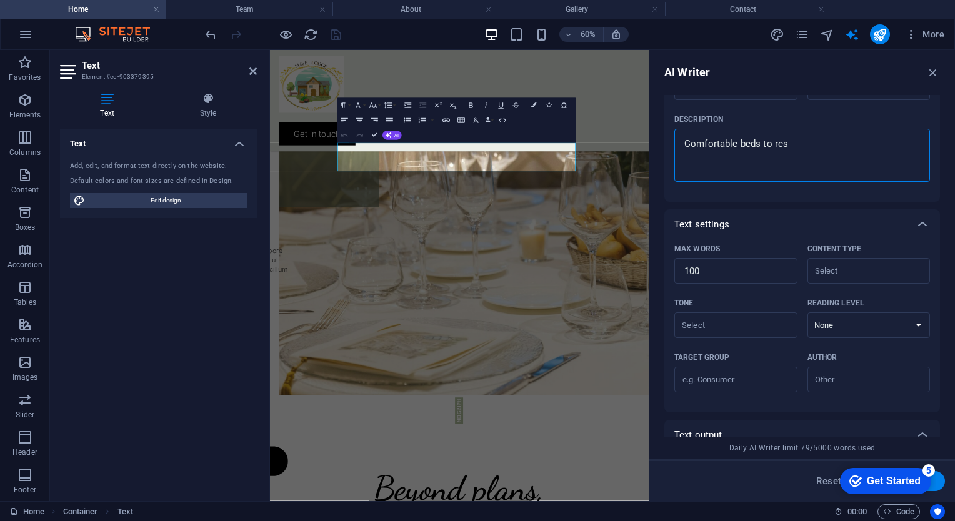
type textarea "x"
type textarea "Comfortable beds to rest"
type textarea "x"
type textarea "Comfortable beds to rest i"
type textarea "x"
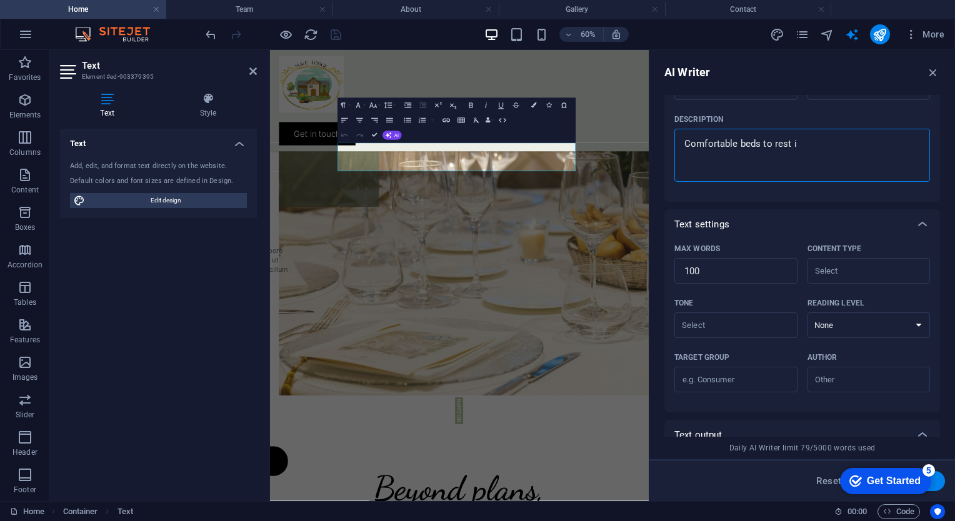
type textarea "Comfortable beds to rest in"
type textarea "x"
type textarea "Comfortable beds to rest in"
type textarea "x"
type textarea "Comfortable beds to rest in o"
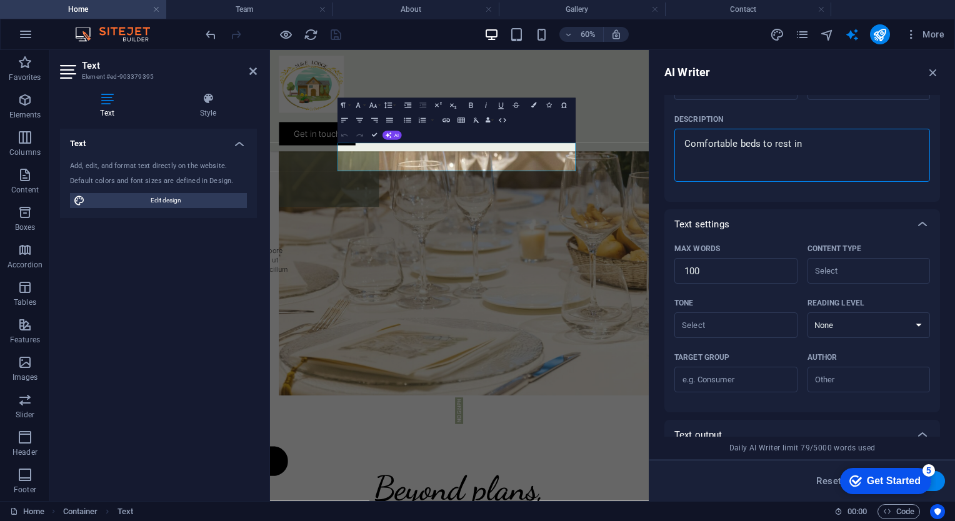
type textarea "x"
type textarea "Comfortable beds to rest in ou"
type textarea "x"
type textarea "Comfortable beds to rest in our"
type textarea "x"
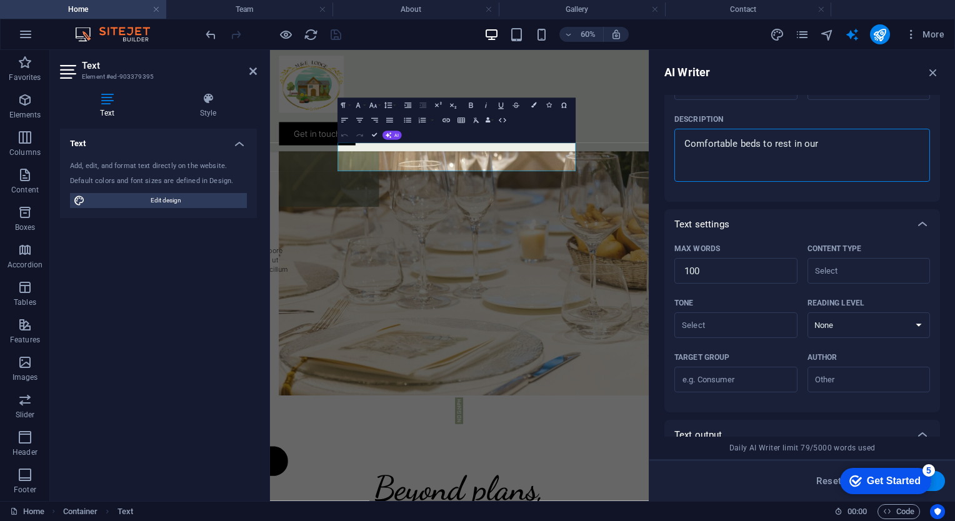
type textarea "Comfortable beds to rest in our"
type textarea "x"
type textarea "Comfortable beds to rest in our l"
type textarea "x"
type textarea "Comfortable beds to rest in our lo"
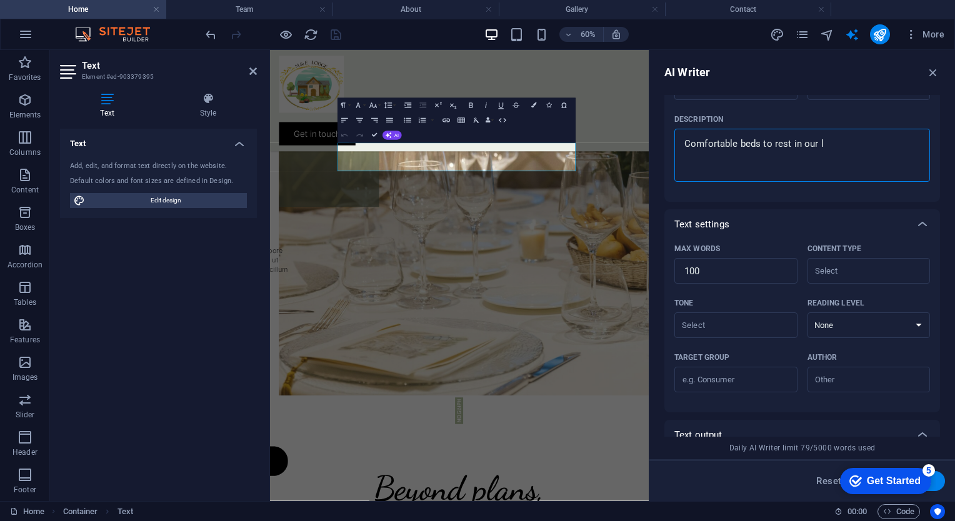
type textarea "x"
type textarea "Comfortable beds to rest in our lod"
type textarea "x"
type textarea "Comfortable beds to rest in our lodg"
type textarea "x"
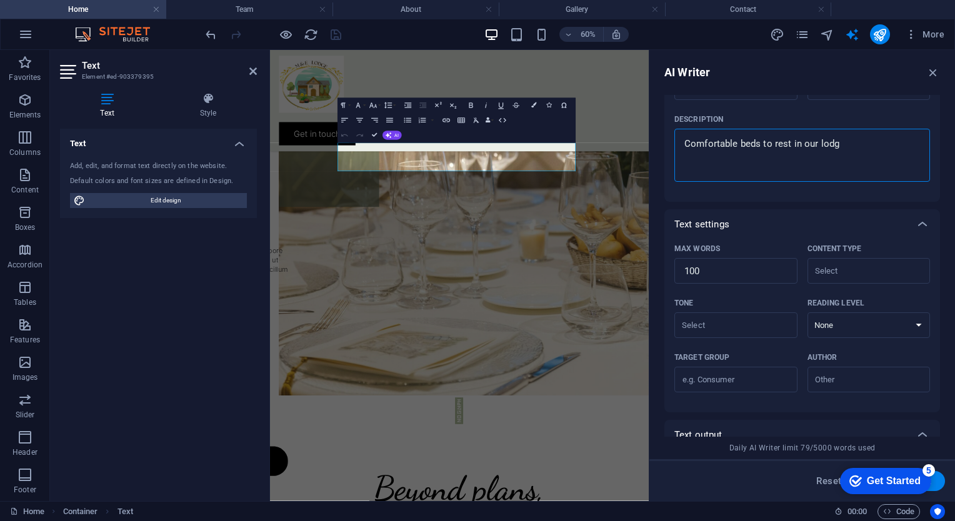
type textarea "Comfortable beds to rest in our lodge"
type textarea "x"
type textarea "Comfortable beds to rest in our lodge"
type textarea "x"
type textarea "Comfortable beds to rest in our lodge"
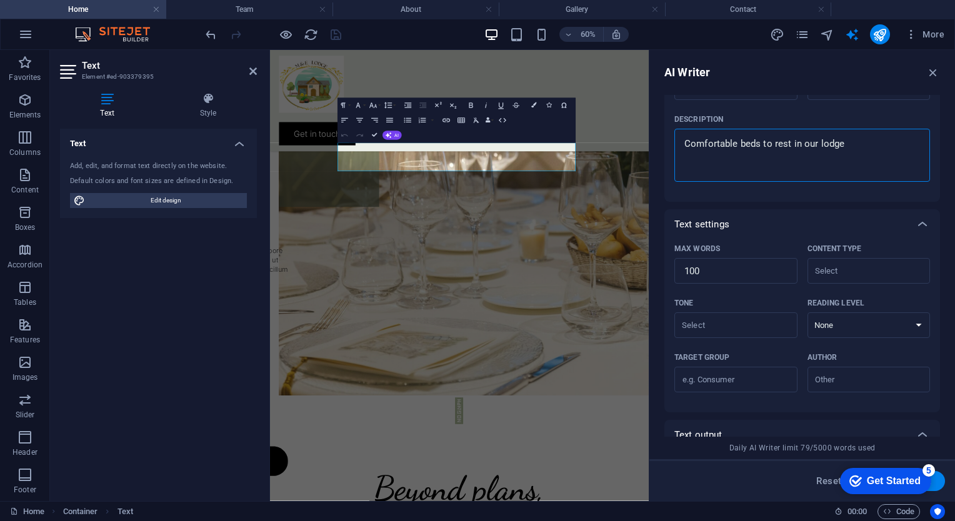
click at [937, 479] on button "Generate text" at bounding box center [901, 481] width 87 height 20
type textarea "x"
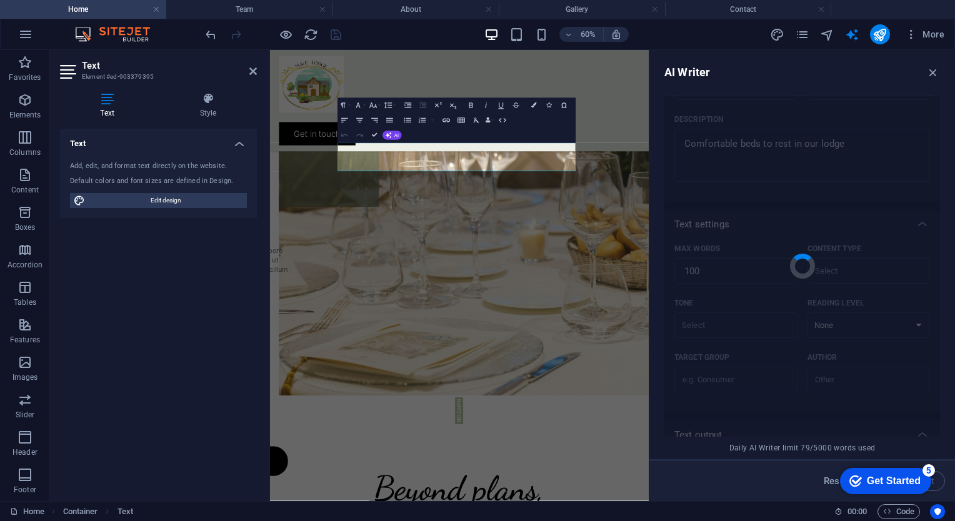
type textarea "x"
type textarea "Experience ultimate relaxation in our lodge, where comfortable beds await you. …"
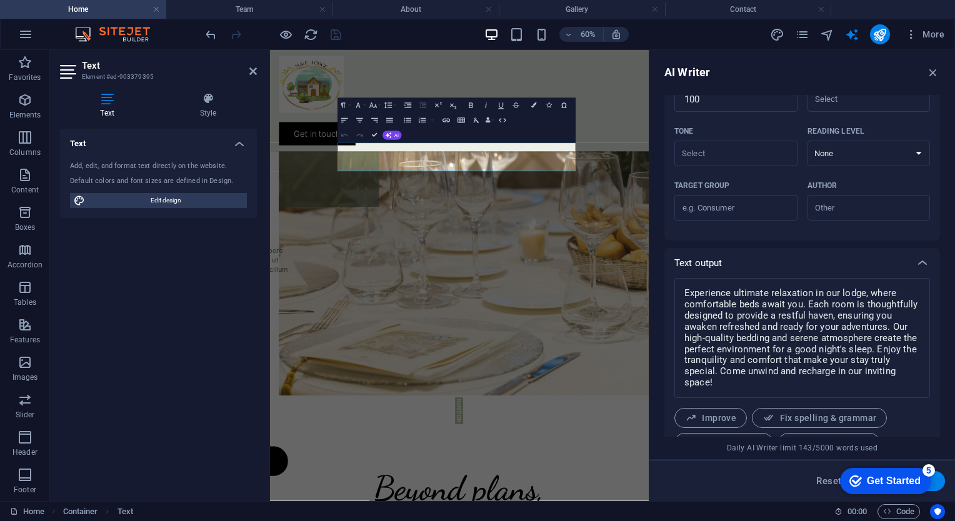
scroll to position [373, 0]
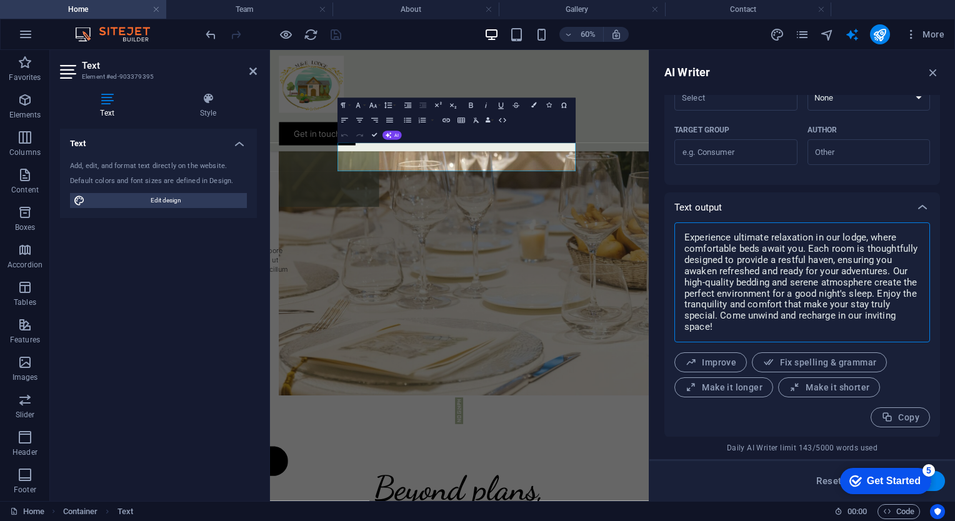
drag, startPoint x: 726, startPoint y: 331, endPoint x: 681, endPoint y: 233, distance: 107.1
click at [681, 233] on textarea "Experience ultimate relaxation in our lodge, where comfortable beds await you. …" at bounding box center [802, 282] width 243 height 107
type textarea "x"
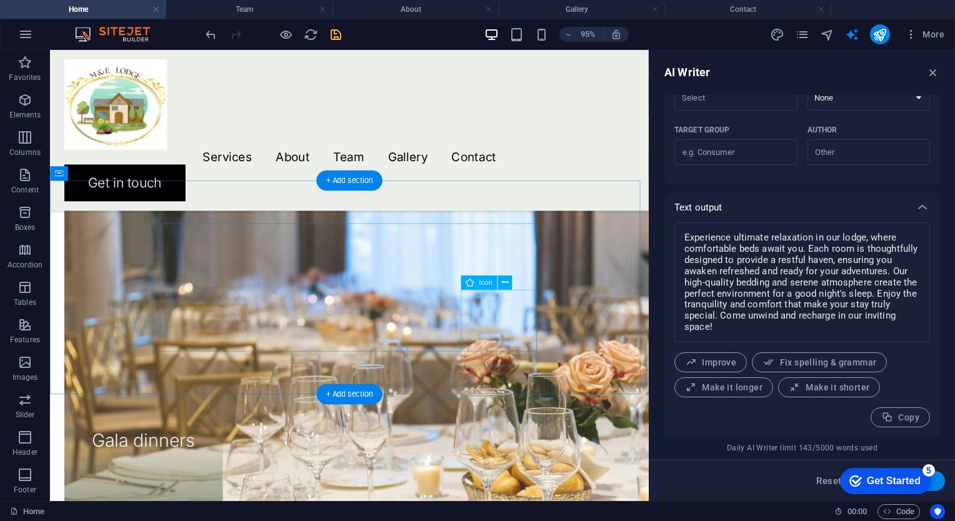
scroll to position [1890, 0]
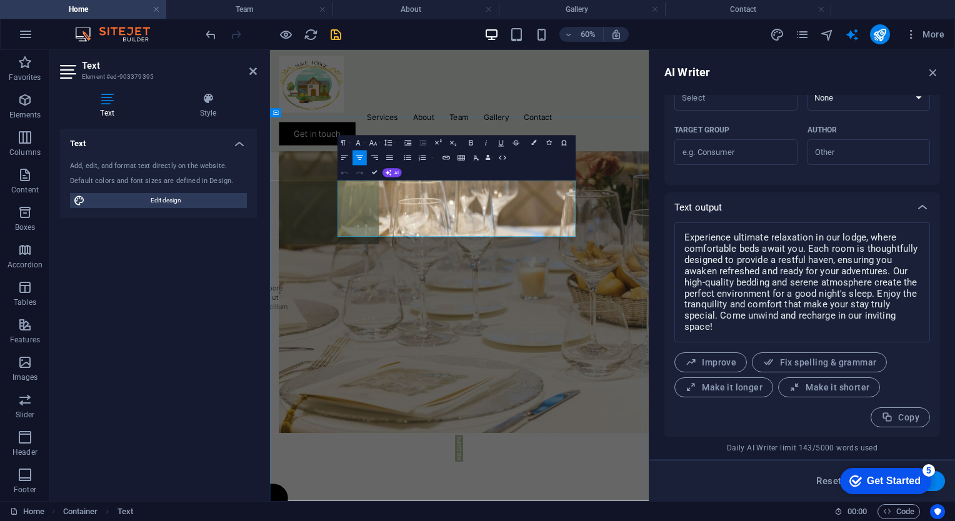
copy p "Experience ultimate relaxation in our lodge, where comfortable beds await you. …"
click at [245, 297] on div "Text Add, edit, and format text directly on the website. Default colors and fon…" at bounding box center [158, 310] width 197 height 362
click at [652, 191] on div "AI Writer Text input Element ​ You can only choose headline and text elements. …" at bounding box center [802, 275] width 306 height 451
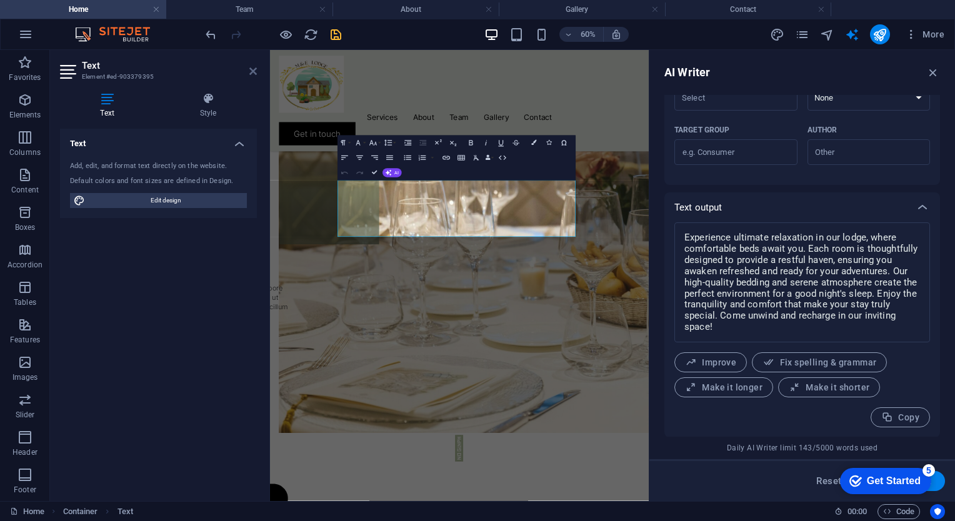
click at [251, 71] on icon at bounding box center [252, 71] width 7 height 10
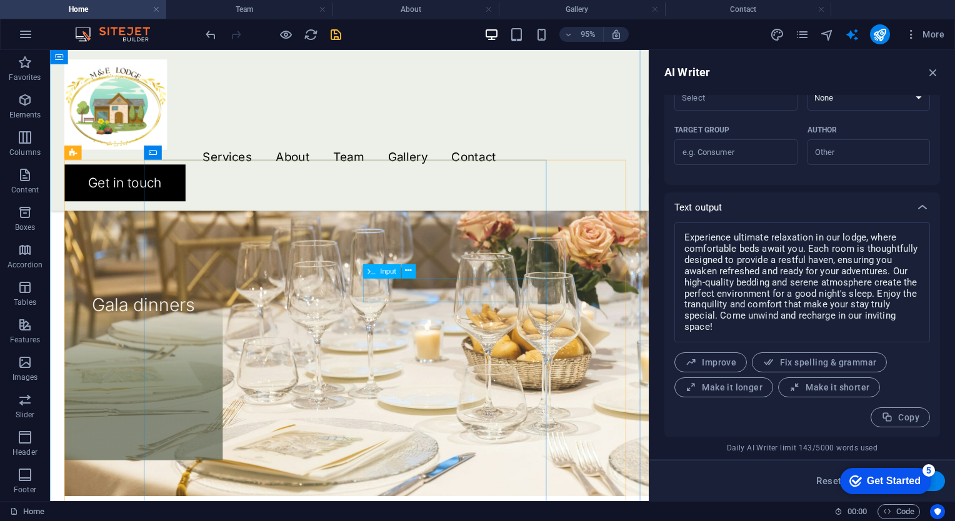
scroll to position [1760, 0]
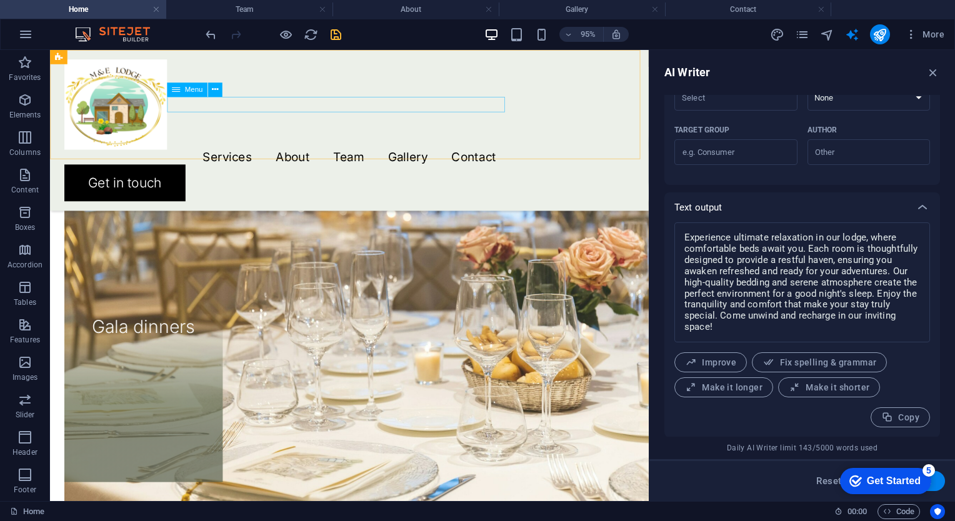
click at [310, 155] on nav "Services About Team Gallery Contact" at bounding box center [365, 163] width 600 height 16
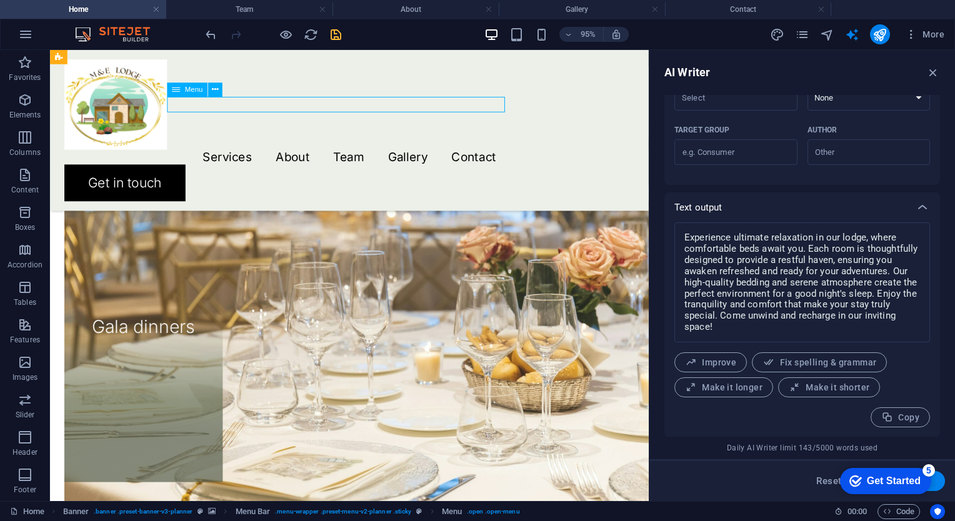
drag, startPoint x: 297, startPoint y: 105, endPoint x: 287, endPoint y: 119, distance: 17.9
click at [292, 155] on nav "Services About Team Gallery Contact" at bounding box center [365, 163] width 600 height 16
click at [282, 155] on nav "Services About Team Gallery Contact" at bounding box center [365, 163] width 600 height 16
click at [820, 9] on link at bounding box center [820, 10] width 7 height 12
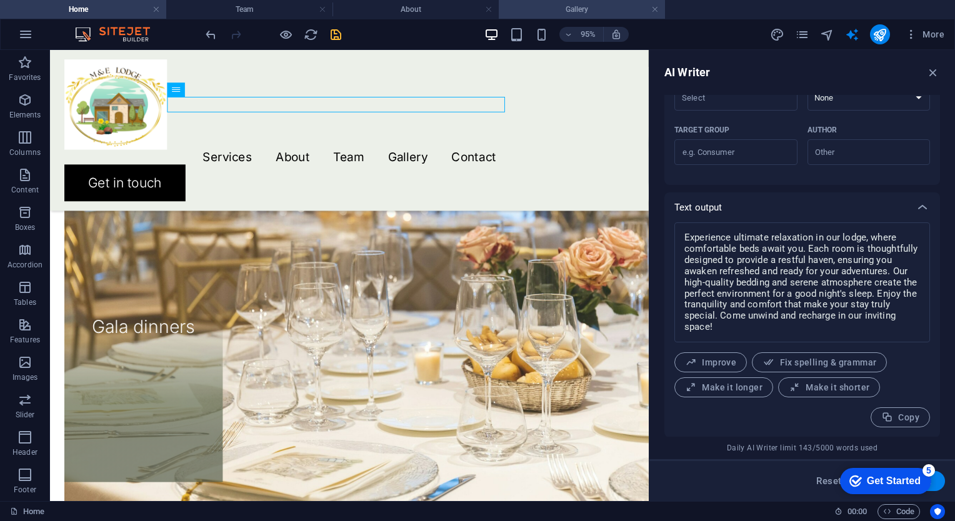
click at [648, 8] on h4 "Gallery" at bounding box center [582, 9] width 166 height 14
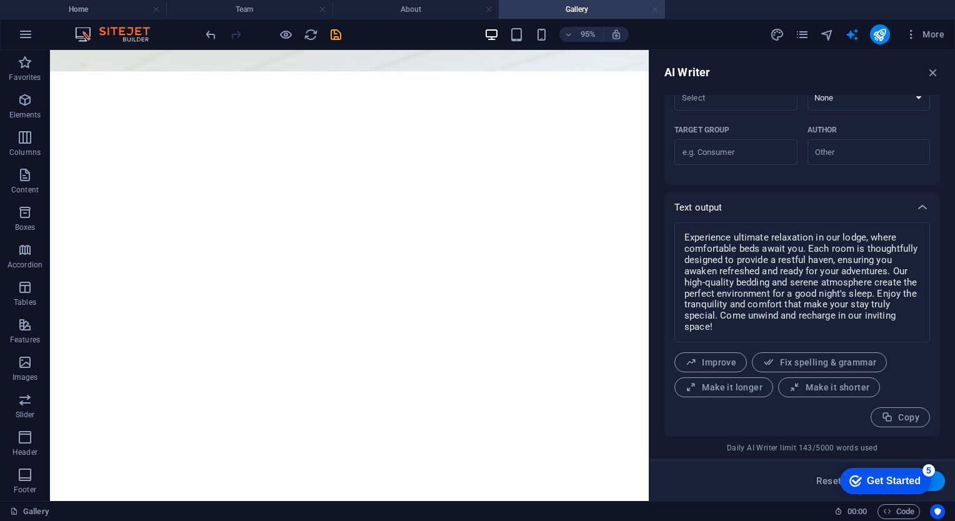
scroll to position [0, 0]
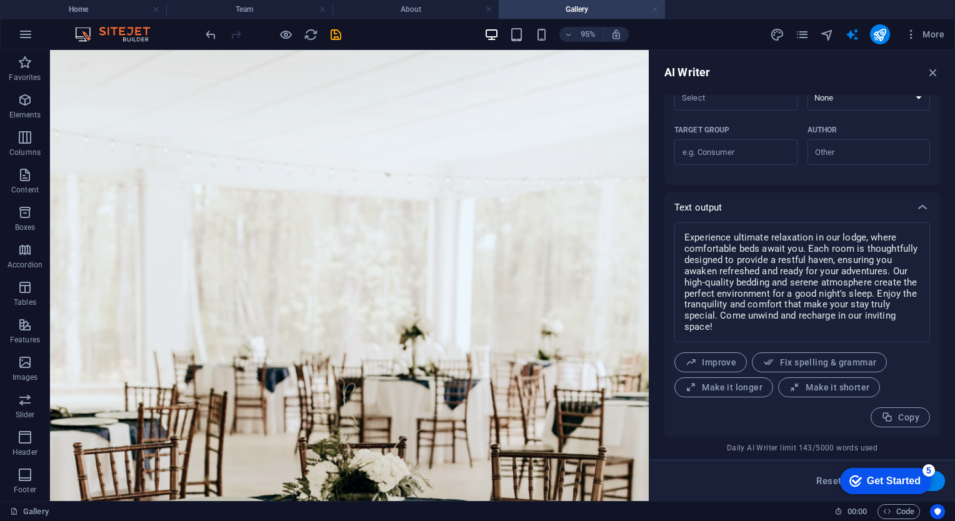
click at [653, 10] on link at bounding box center [654, 10] width 7 height 12
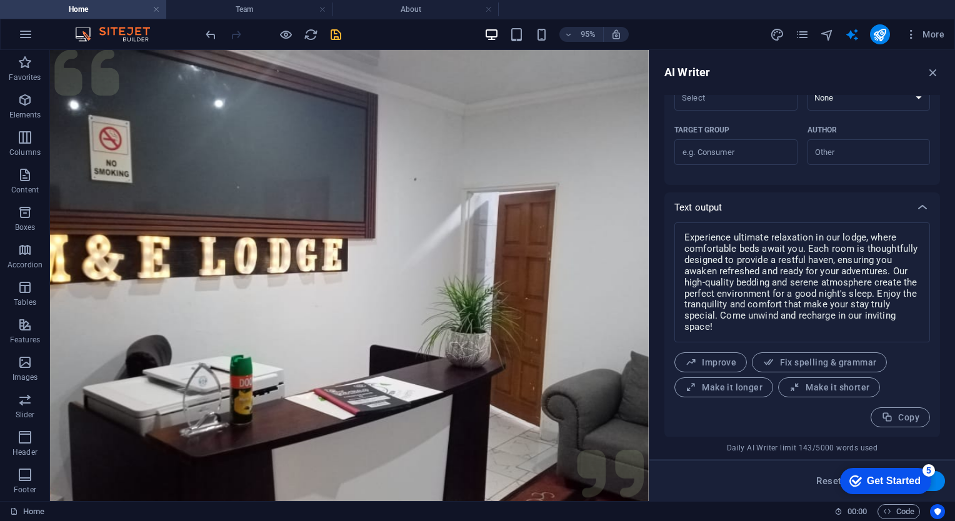
scroll to position [1760, 0]
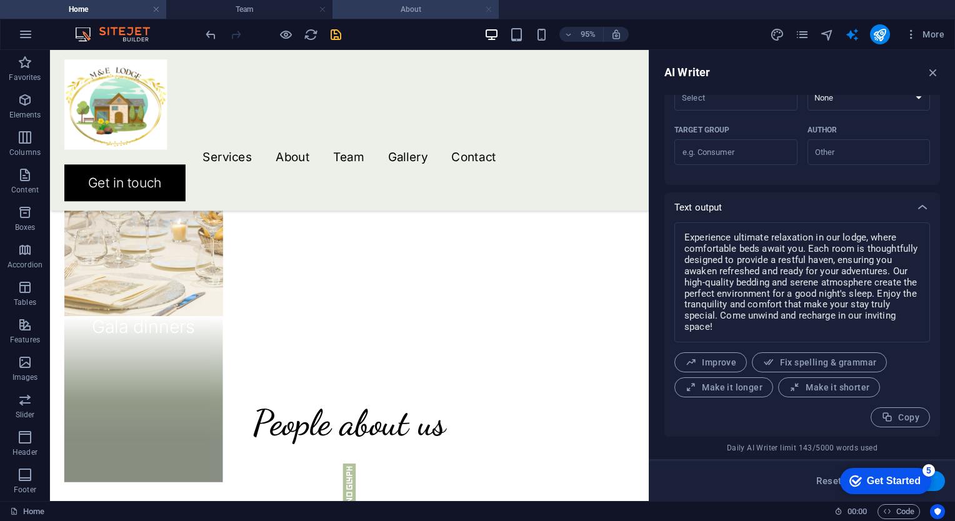
click at [487, 11] on link at bounding box center [488, 10] width 7 height 12
click at [319, 11] on link at bounding box center [322, 10] width 7 height 12
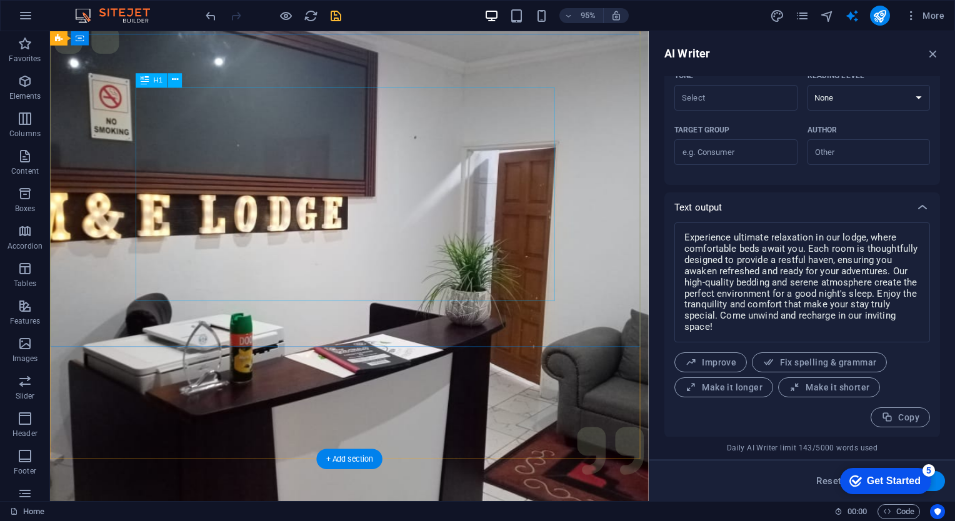
scroll to position [0, 0]
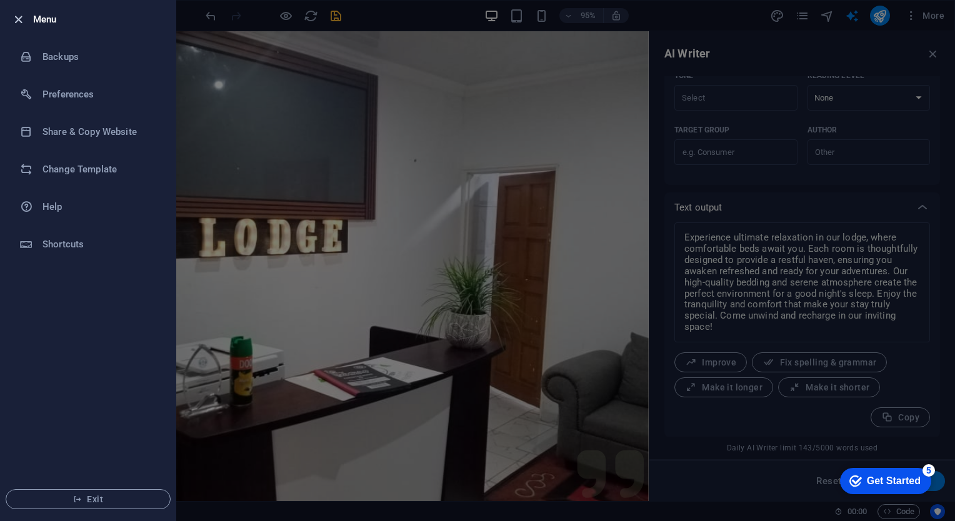
click at [22, 13] on icon "button" at bounding box center [18, 19] width 14 height 14
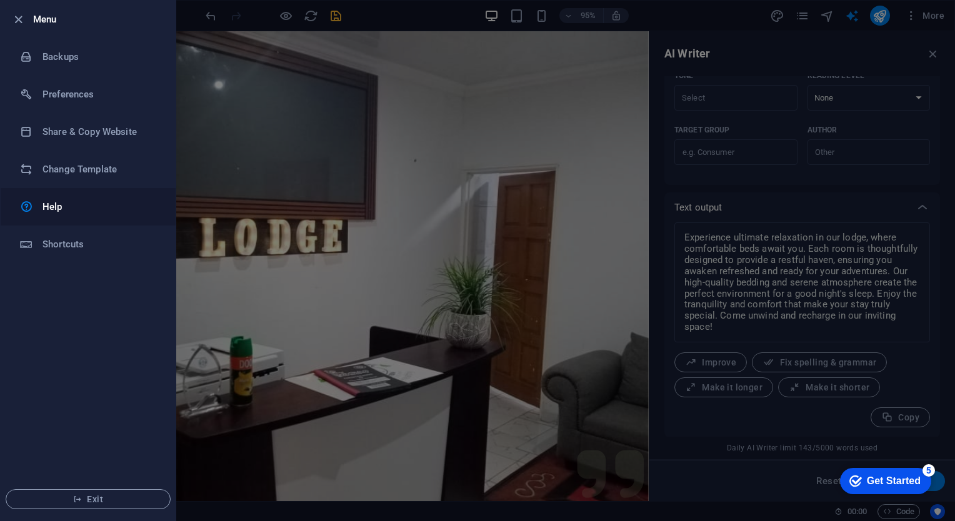
click at [35, 201] on div at bounding box center [31, 206] width 22 height 15
click at [17, 16] on icon "button" at bounding box center [18, 19] width 14 height 14
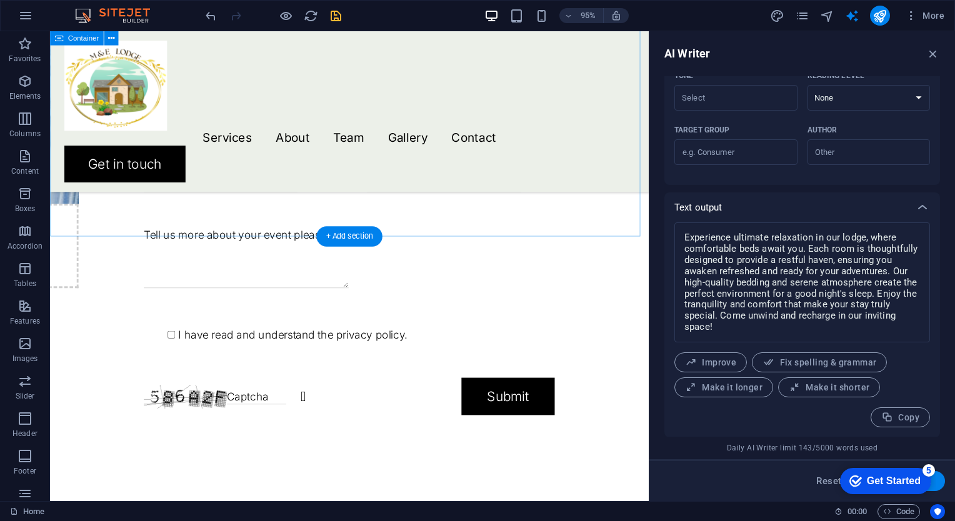
scroll to position [2990, 0]
